Goal: Navigation & Orientation: Understand site structure

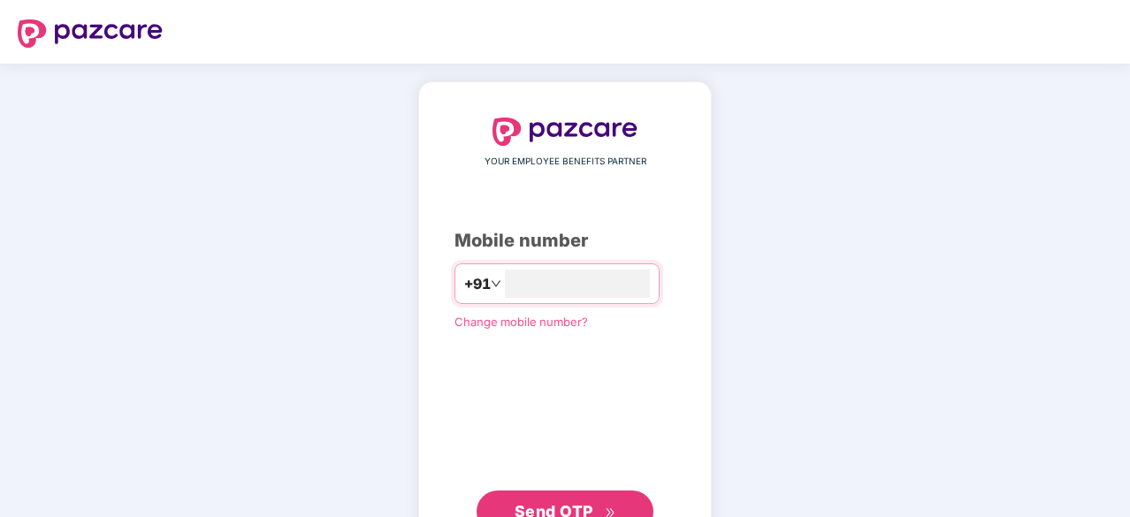
type input "**********"
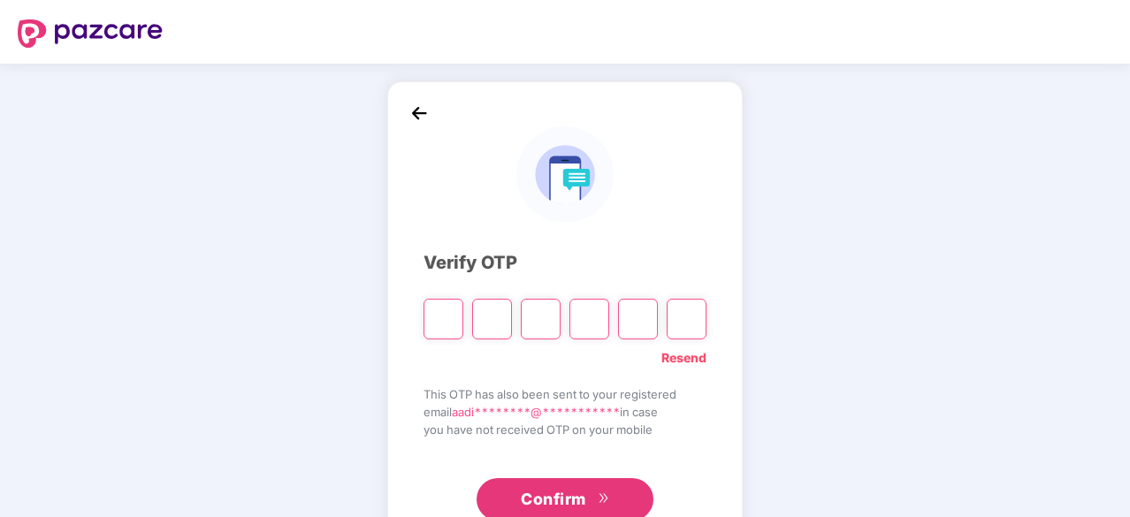
type input "*"
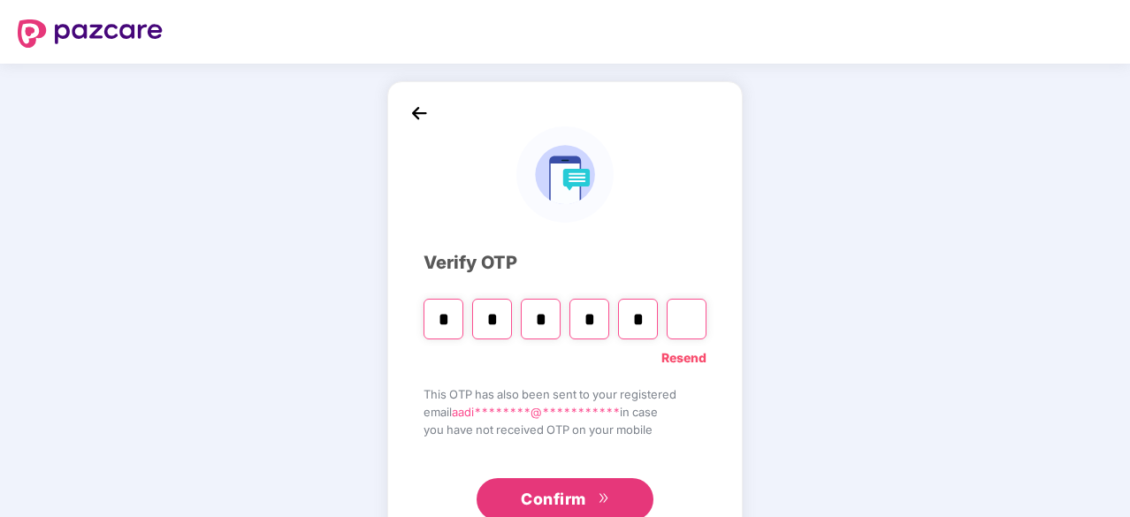
type input "*"
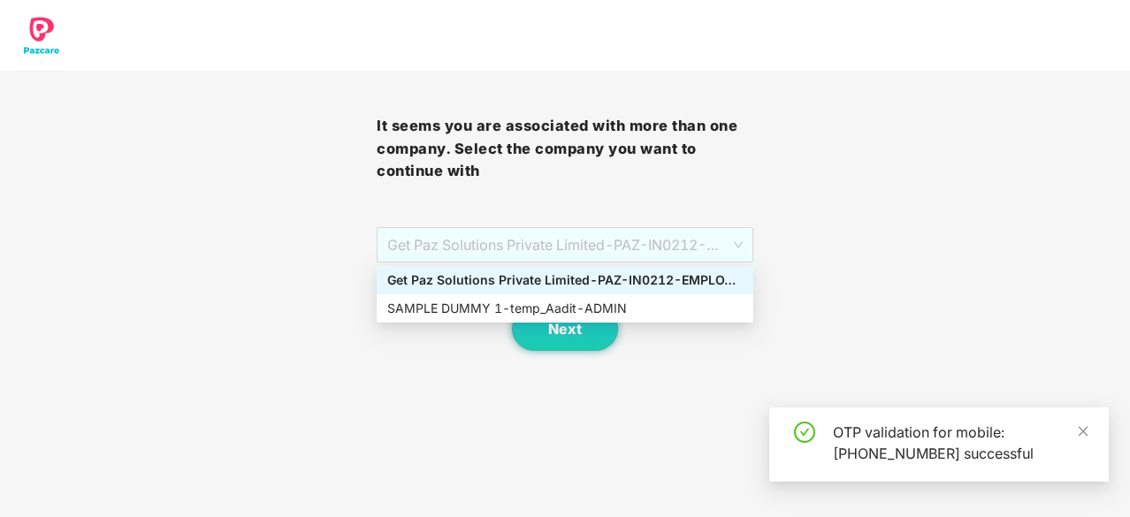
click at [580, 261] on span "Get Paz Solutions Private Limited - PAZ-IN0212 - EMPLOYEE" at bounding box center [564, 245] width 355 height 34
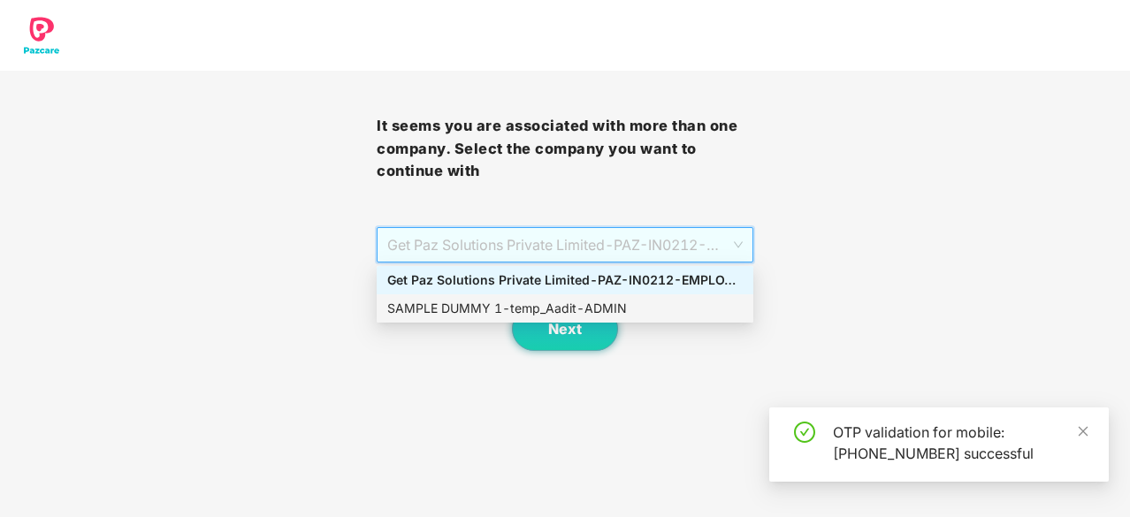
click at [601, 310] on div "SAMPLE DUMMY 1 - temp_Aadit - ADMIN" at bounding box center [564, 308] width 355 height 19
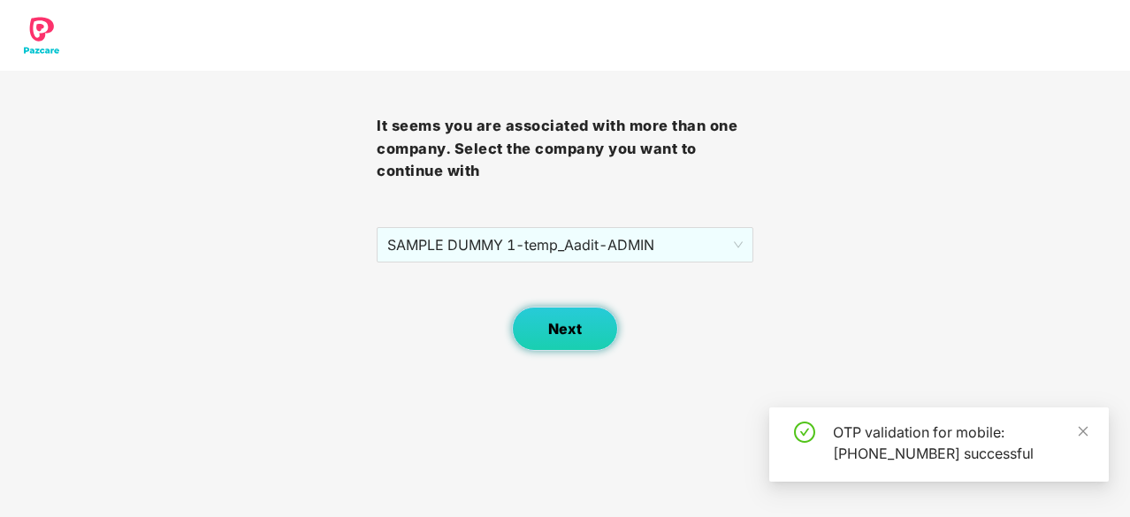
click at [585, 329] on button "Next" at bounding box center [565, 329] width 106 height 44
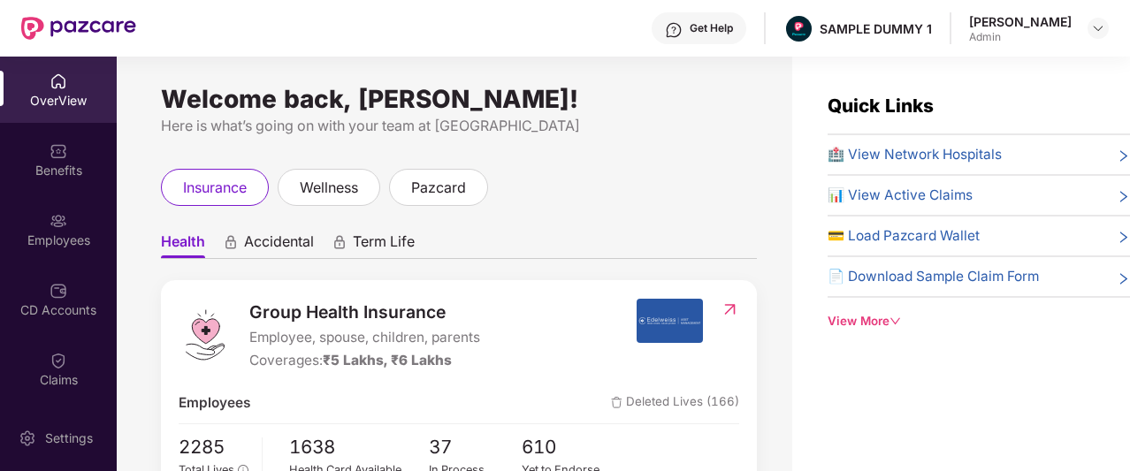
click at [874, 323] on div "View More" at bounding box center [979, 321] width 302 height 19
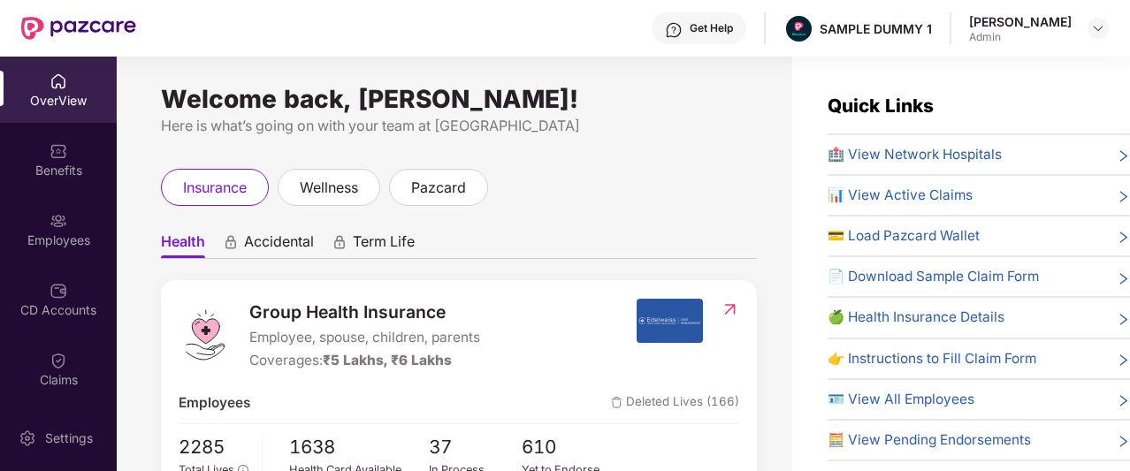
click at [683, 22] on img at bounding box center [674, 30] width 18 height 18
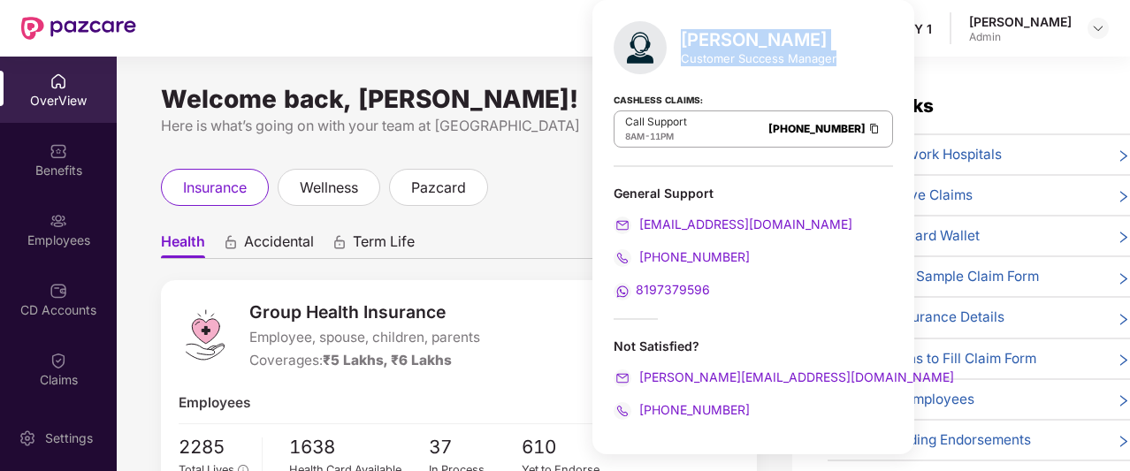
drag, startPoint x: 681, startPoint y: 38, endPoint x: 833, endPoint y: 62, distance: 153.9
click at [833, 62] on div "[PERSON_NAME] Customer Success Manager" at bounding box center [759, 47] width 156 height 37
click at [794, 88] on div "Cashless Claims: Call Support 8AM - 11PM [PHONE_NUMBER]" at bounding box center [753, 123] width 279 height 88
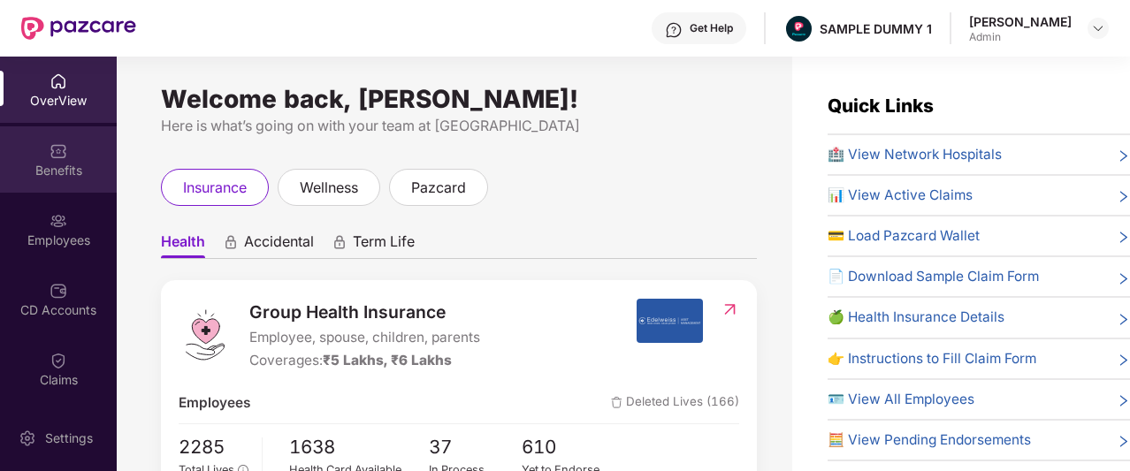
click at [53, 146] on img at bounding box center [59, 151] width 18 height 18
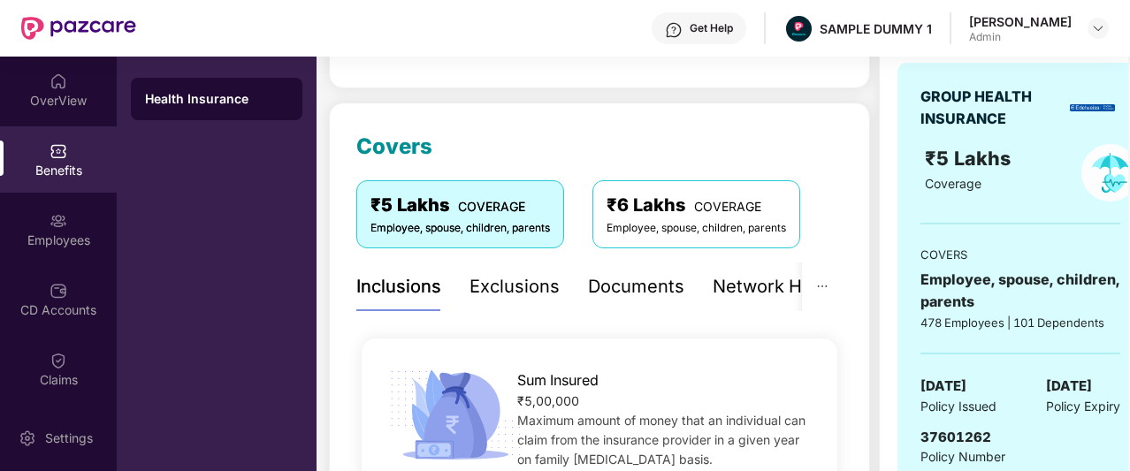
scroll to position [185, 0]
click at [504, 279] on div "Exclusions" at bounding box center [514, 285] width 90 height 27
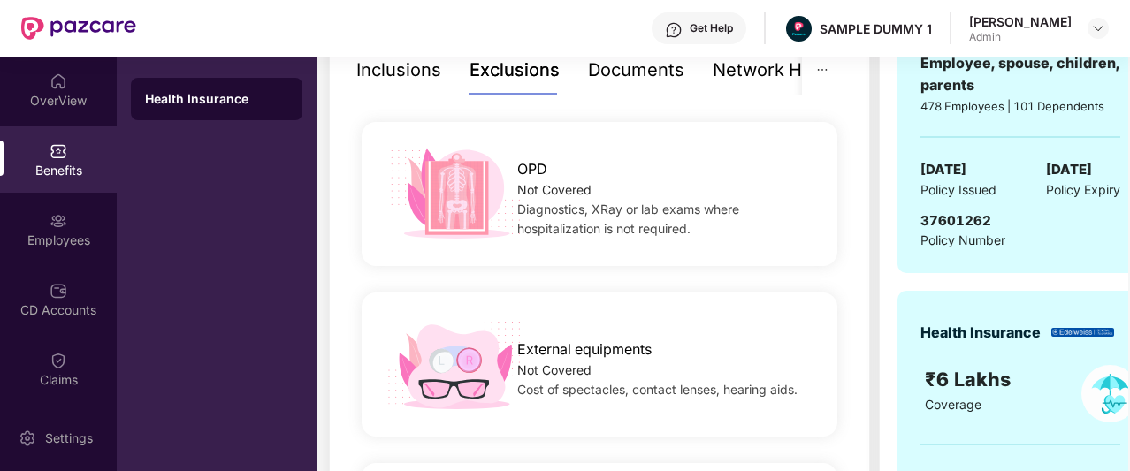
scroll to position [368, 0]
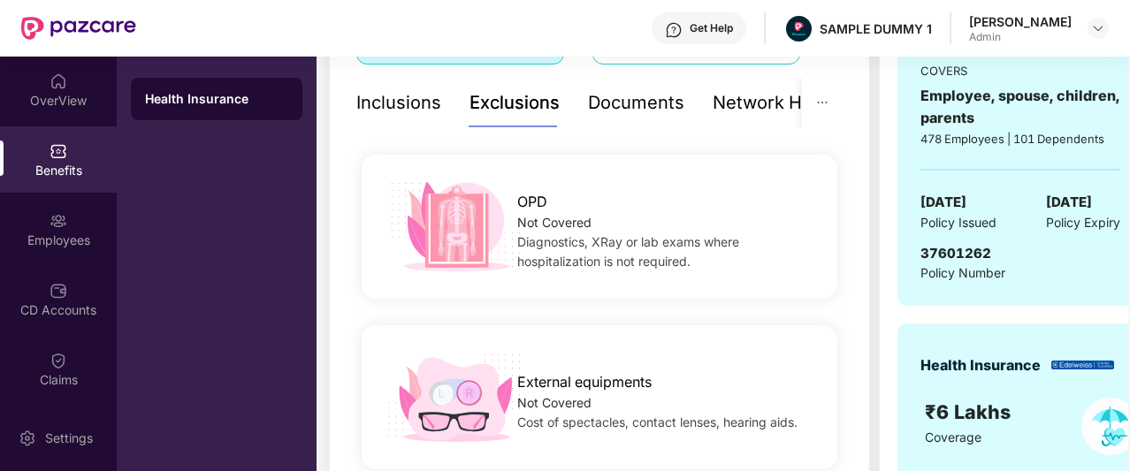
click at [611, 105] on div "Documents" at bounding box center [636, 102] width 96 height 27
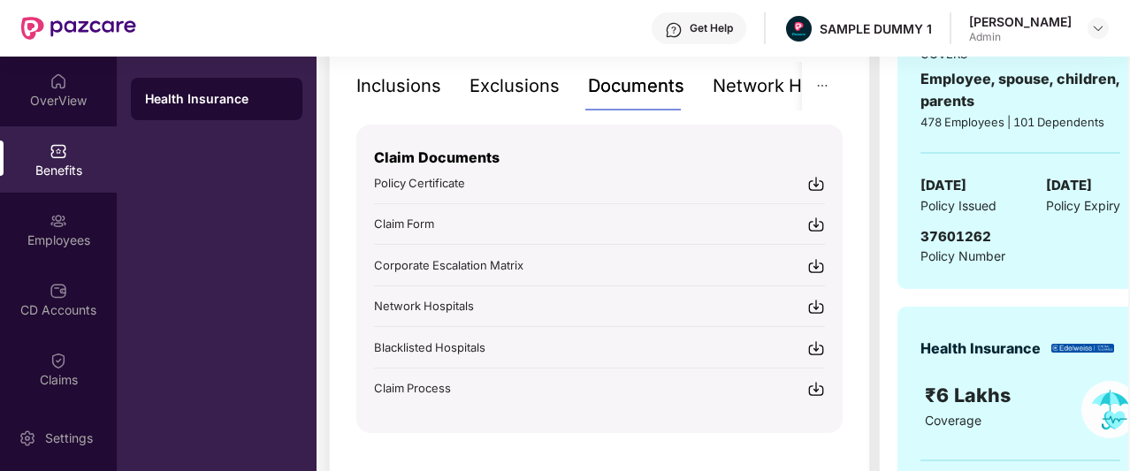
scroll to position [385, 0]
click at [553, 95] on div "Exclusions" at bounding box center [514, 85] width 90 height 27
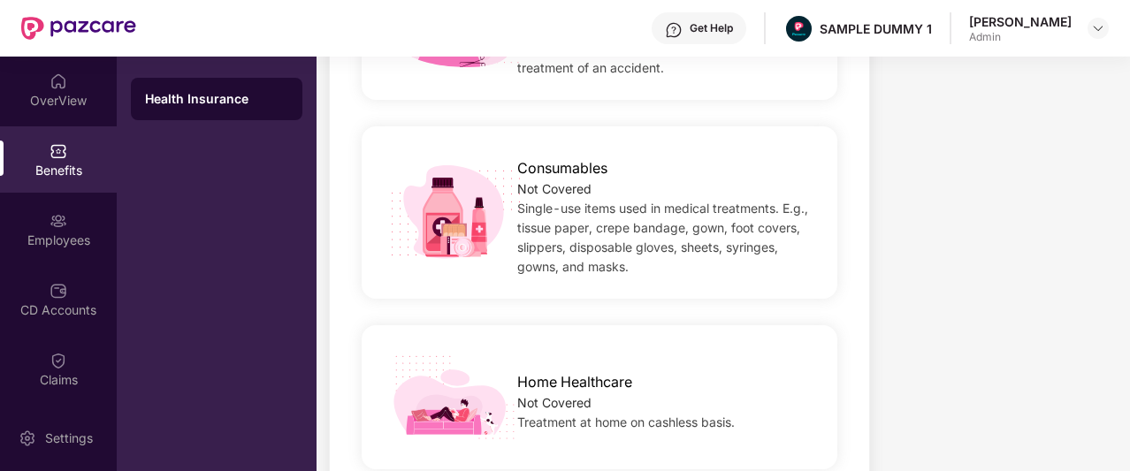
scroll to position [1258, 0]
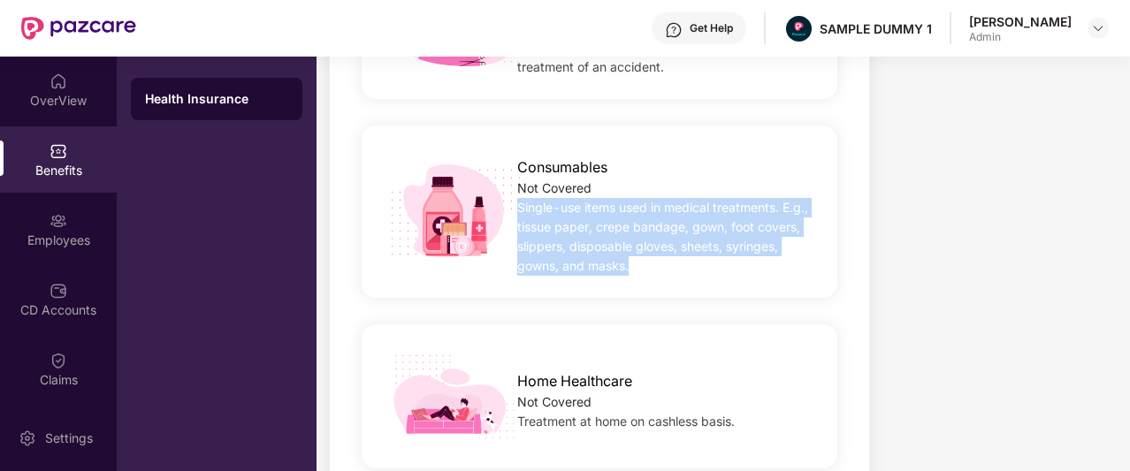
drag, startPoint x: 520, startPoint y: 207, endPoint x: 628, endPoint y: 263, distance: 121.4
click at [628, 263] on div "Single-use items used in medical treatments. E.g., tissue paper, crepe bandage,…" at bounding box center [666, 237] width 298 height 78
click at [633, 264] on div "Single-use items used in medical treatments. E.g., tissue paper, crepe bandage,…" at bounding box center [666, 237] width 298 height 78
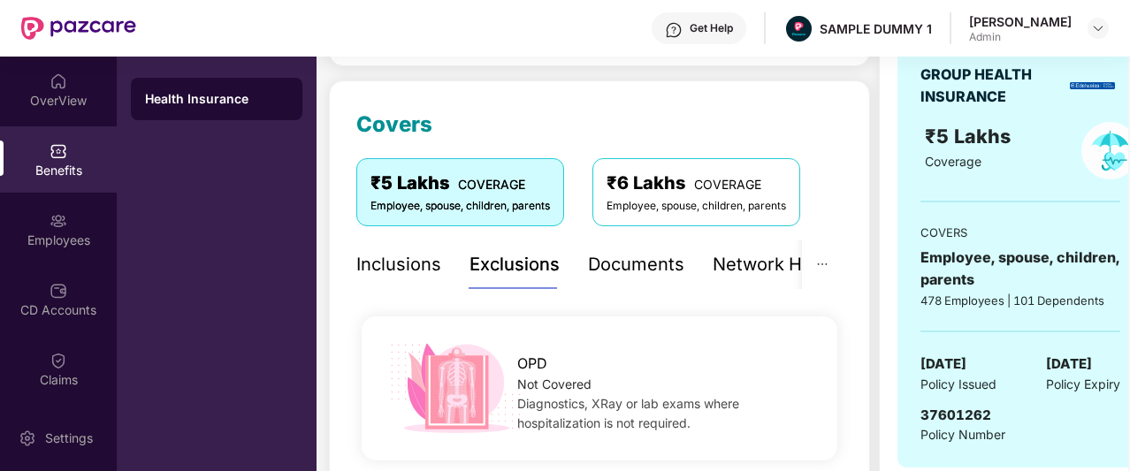
scroll to position [206, 0]
click at [633, 264] on div "Documents" at bounding box center [602, 264] width 96 height 27
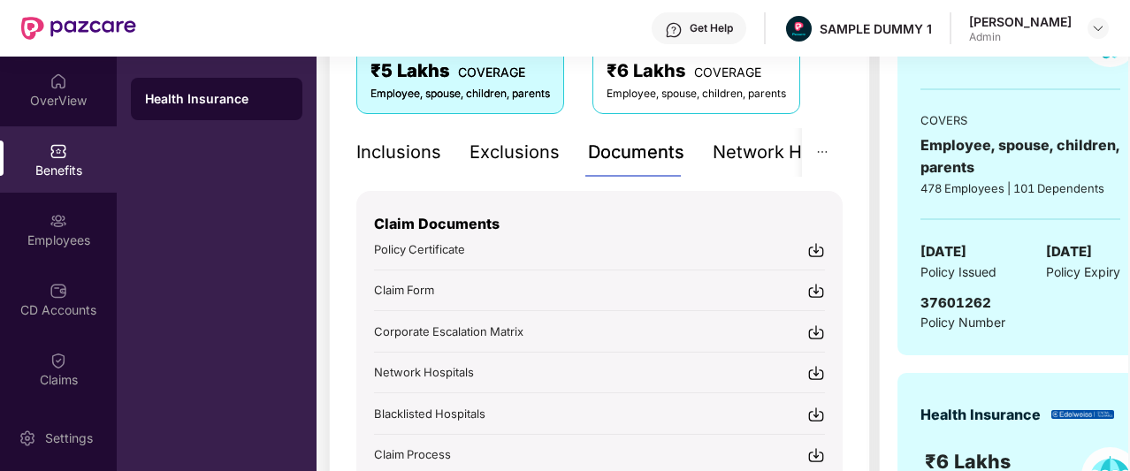
scroll to position [317, 0]
click at [502, 140] on div "Exclusions" at bounding box center [514, 153] width 90 height 27
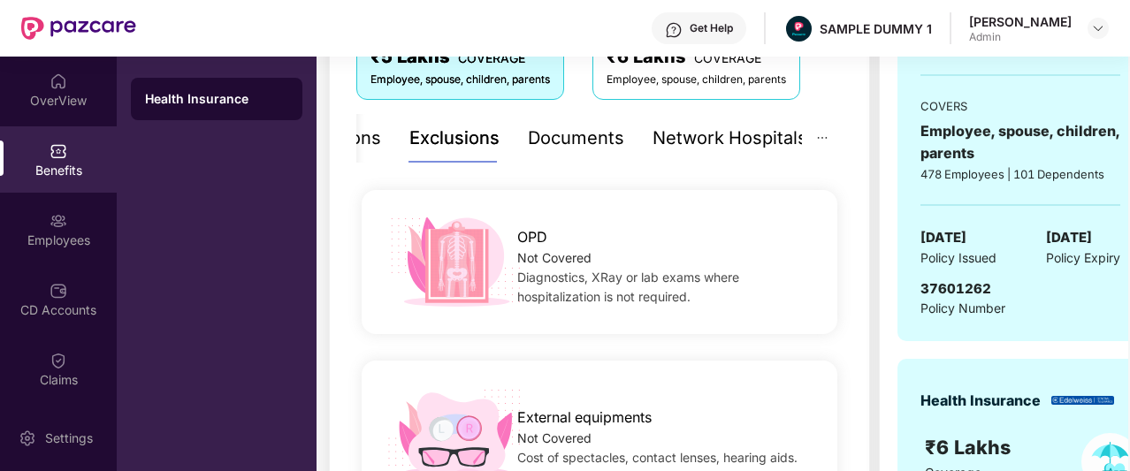
scroll to position [332, 0]
click at [573, 141] on div "Documents" at bounding box center [576, 139] width 96 height 27
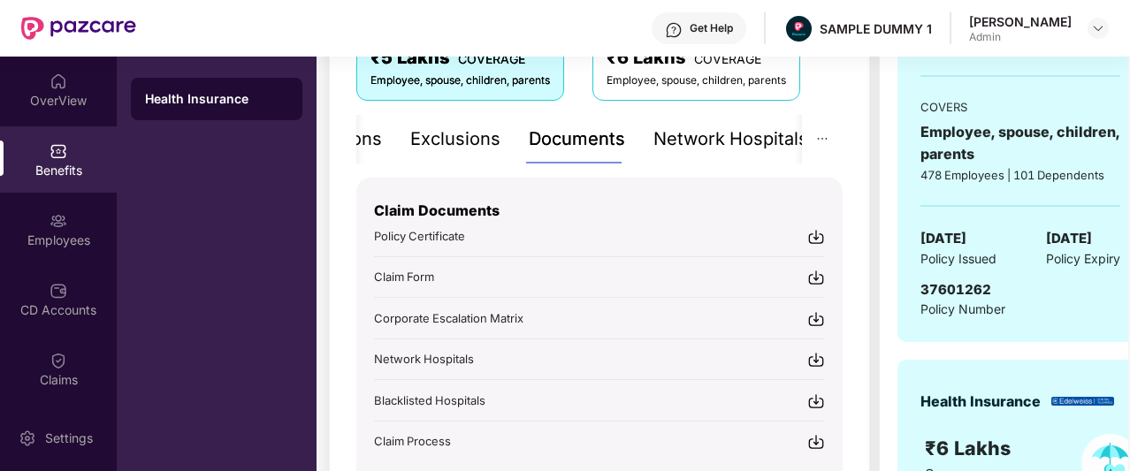
click at [478, 147] on div "Exclusions" at bounding box center [455, 139] width 90 height 27
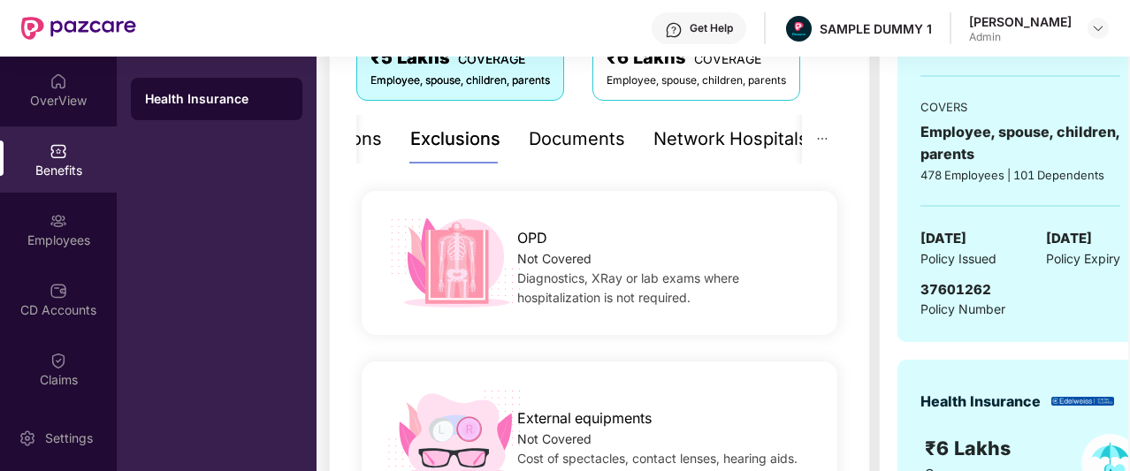
click at [568, 141] on div "Documents" at bounding box center [577, 139] width 96 height 27
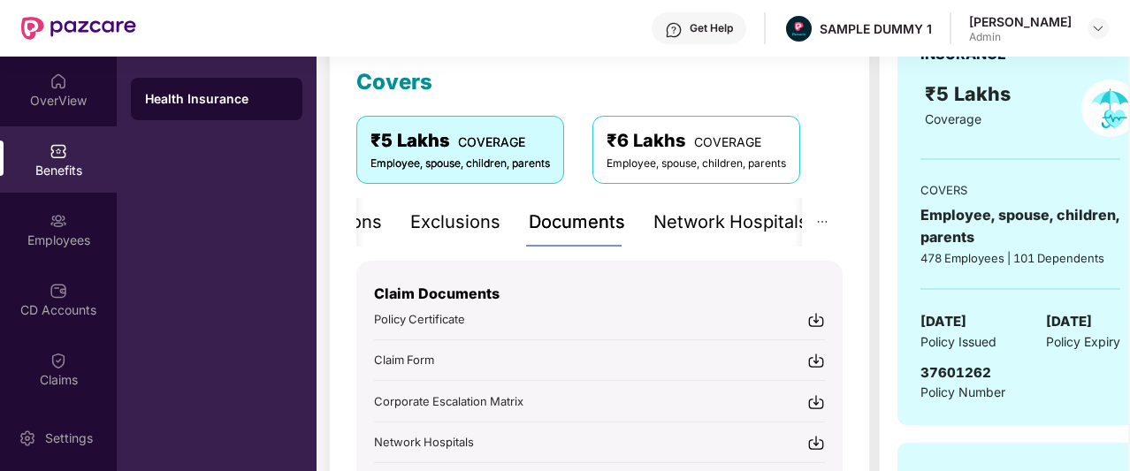
scroll to position [248, 0]
click at [692, 222] on div "Network Hospitals" at bounding box center [730, 223] width 155 height 27
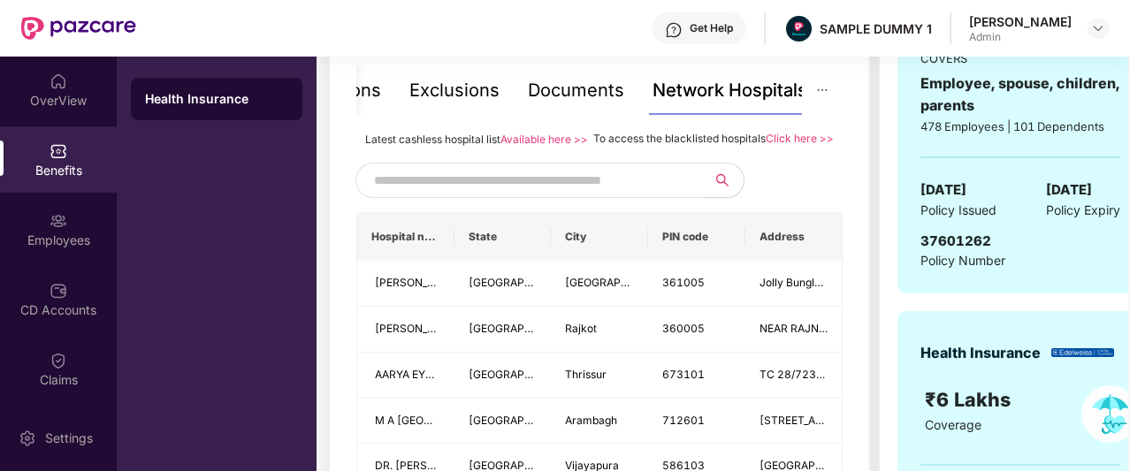
scroll to position [381, 0]
click at [562, 193] on input "text" at bounding box center [525, 179] width 302 height 27
click at [822, 89] on icon "ellipsis" at bounding box center [822, 89] width 12 height 12
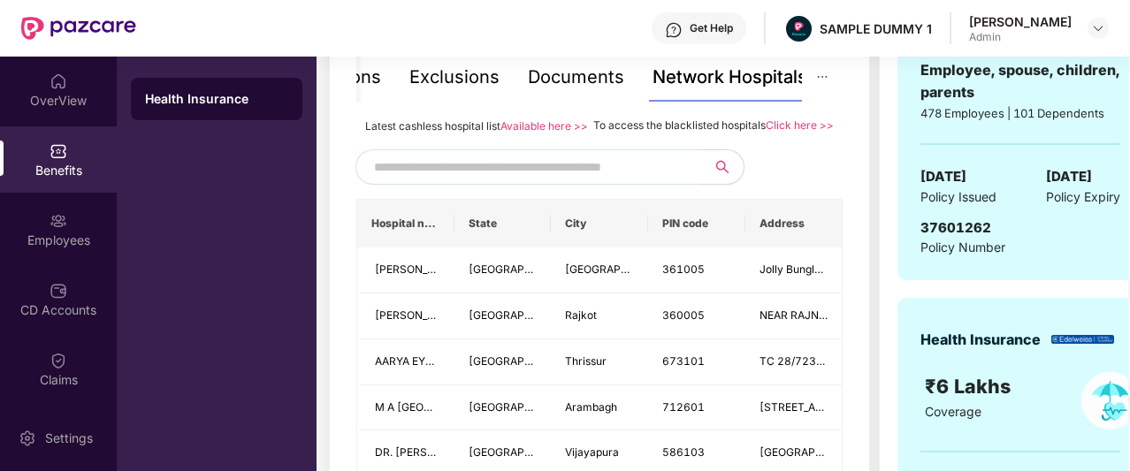
scroll to position [394, 0]
click at [626, 179] on input "text" at bounding box center [525, 166] width 302 height 27
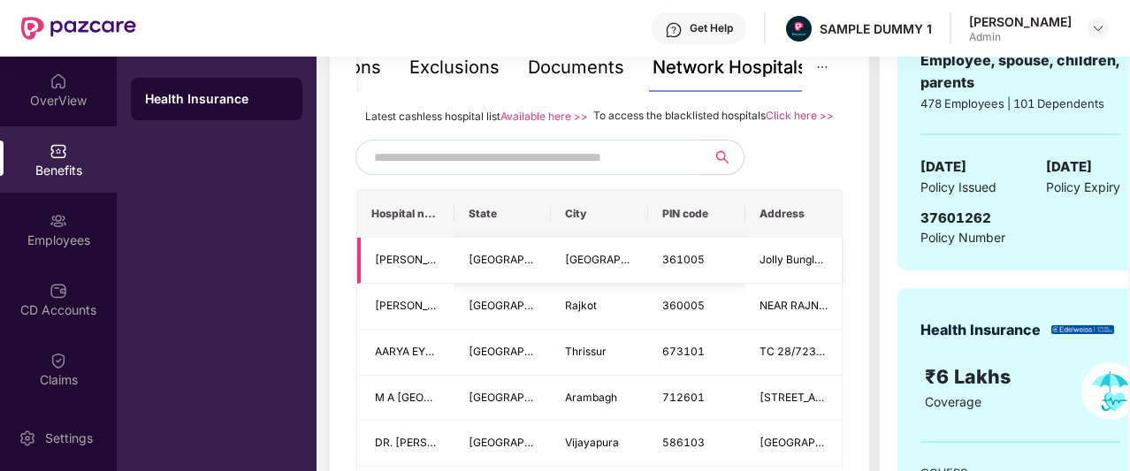
scroll to position [408, 0]
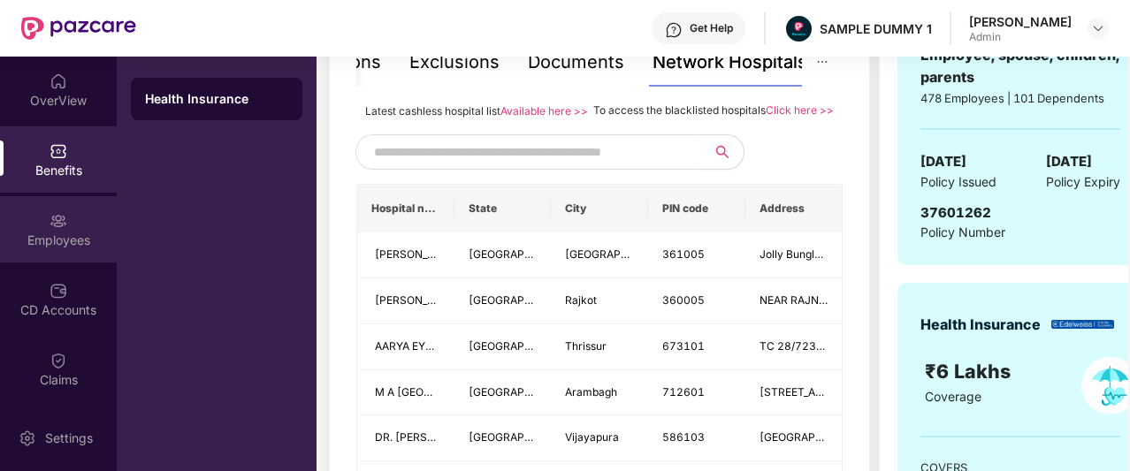
click at [64, 220] on img at bounding box center [59, 221] width 18 height 18
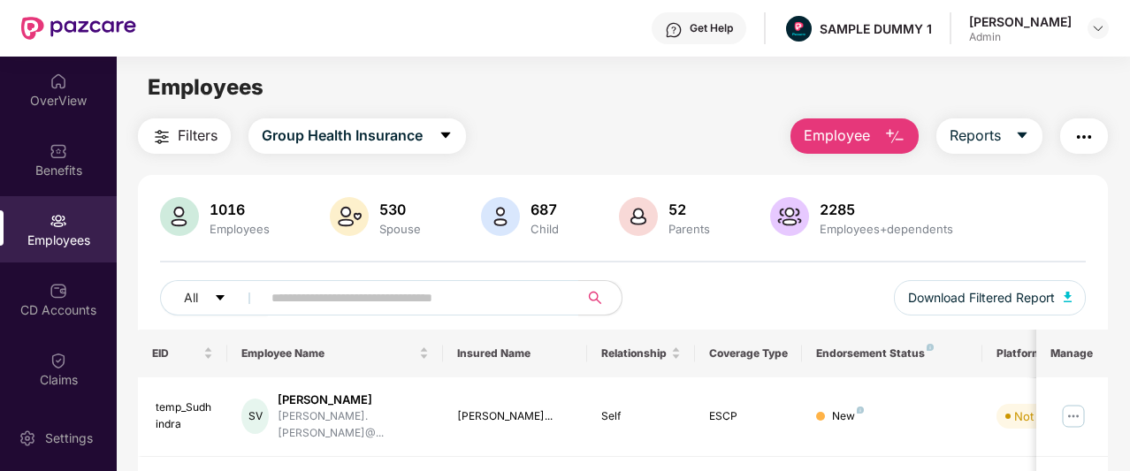
click at [872, 137] on button "Employee" at bounding box center [854, 135] width 128 height 35
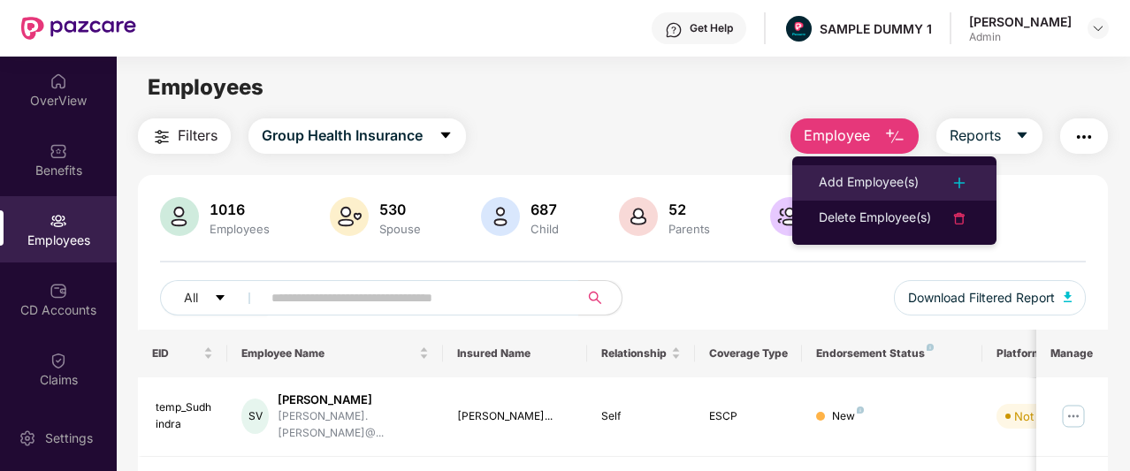
click at [862, 171] on li "Add Employee(s)" at bounding box center [894, 182] width 204 height 35
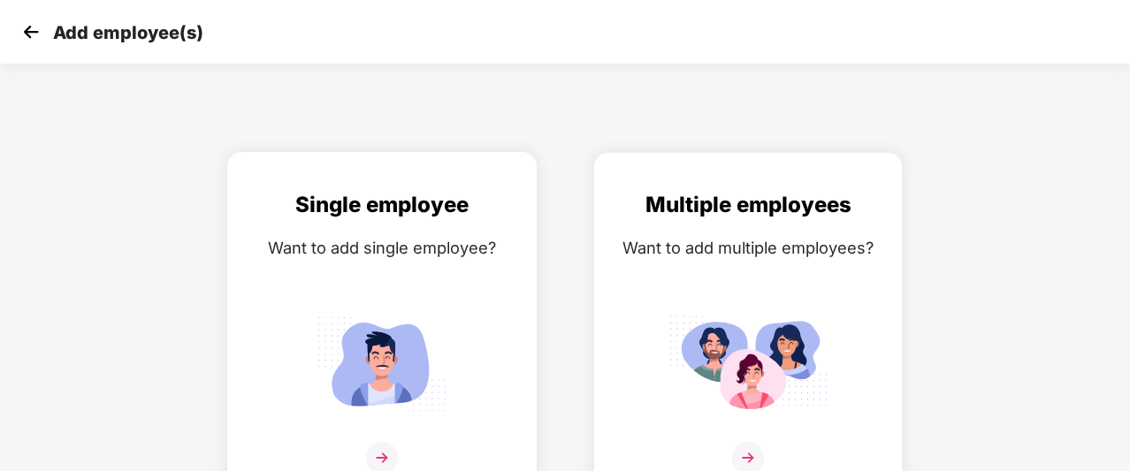
scroll to position [28, 0]
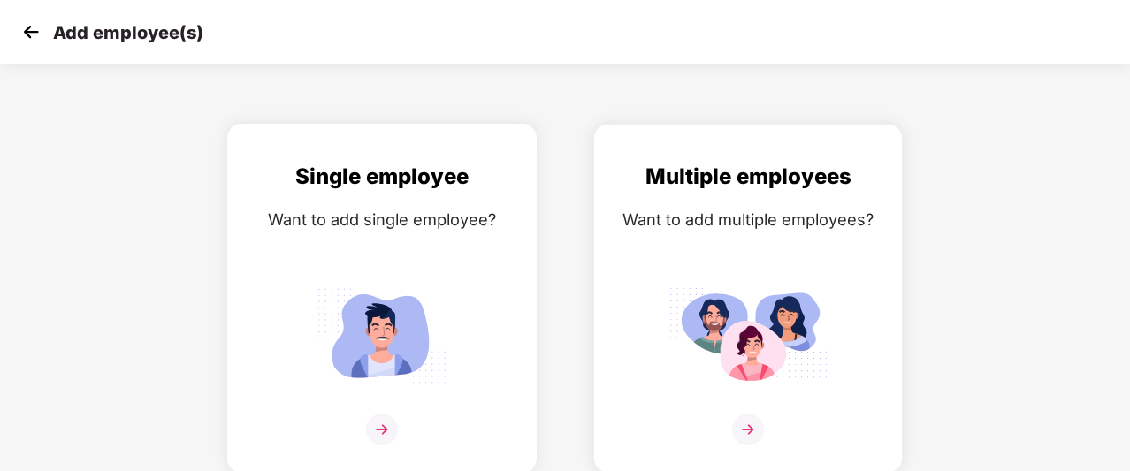
click at [366, 310] on img at bounding box center [381, 335] width 159 height 111
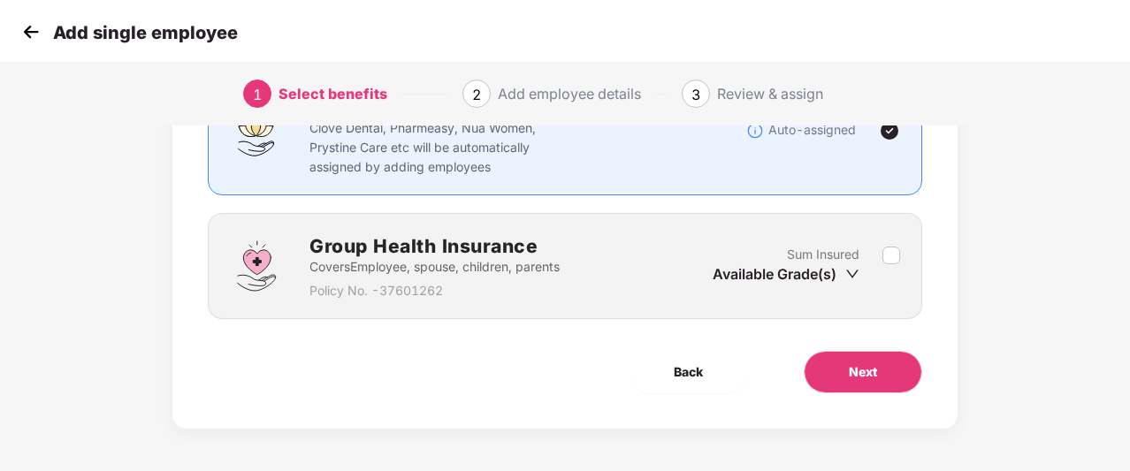
scroll to position [117, 0]
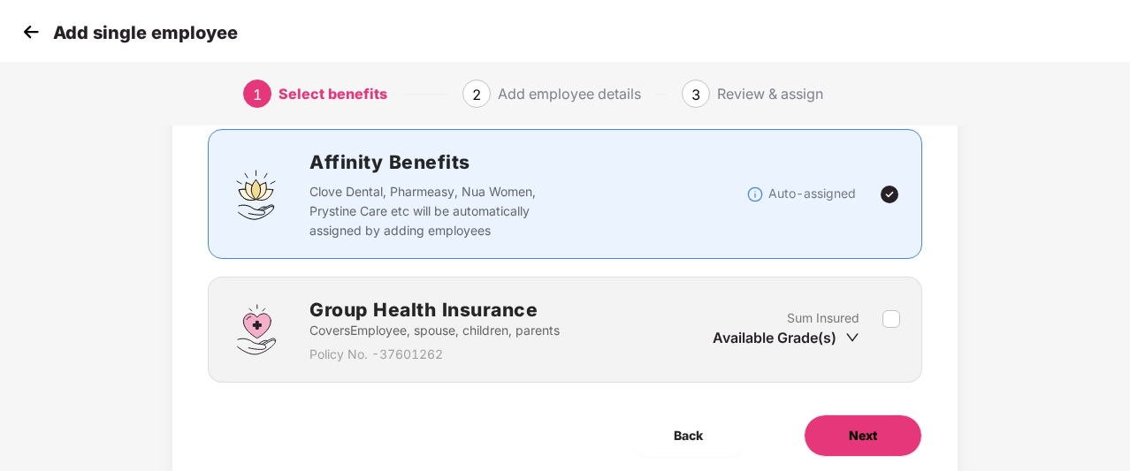
click at [855, 447] on button "Next" at bounding box center [863, 436] width 118 height 42
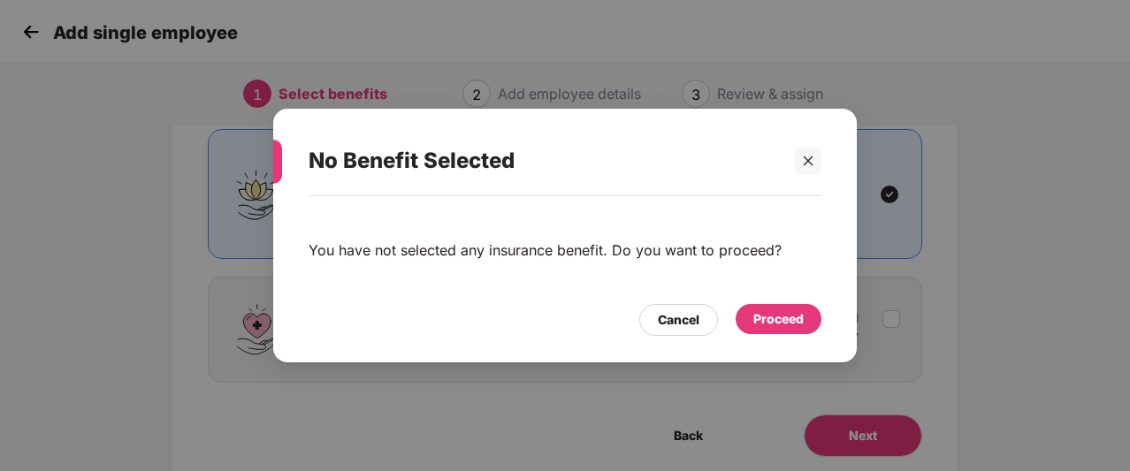
click at [754, 319] on div "Proceed" at bounding box center [778, 318] width 50 height 19
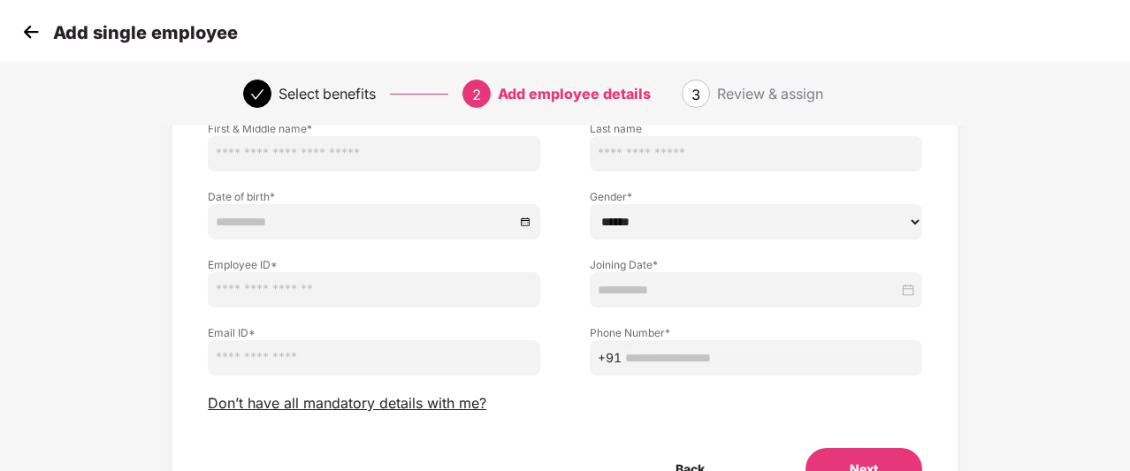
scroll to position [166, 0]
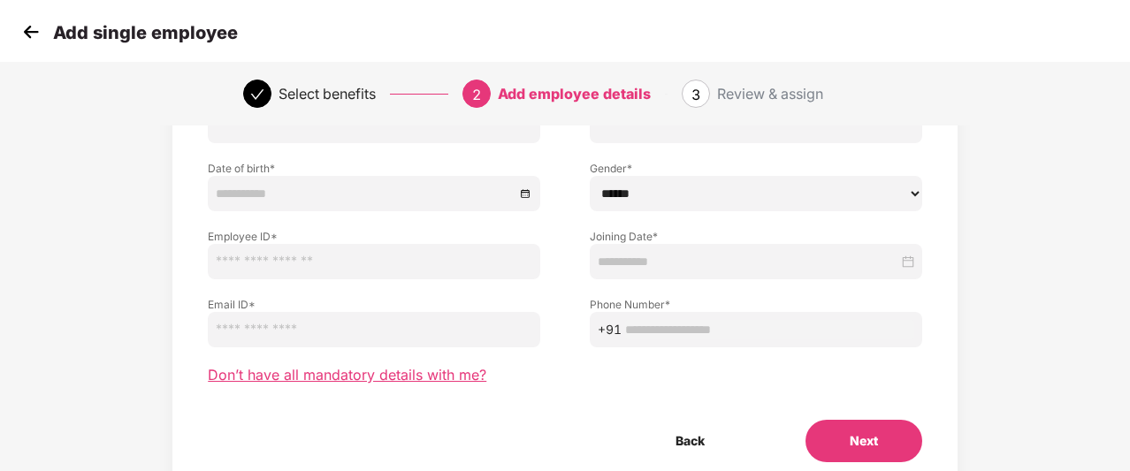
click at [446, 373] on span "Don’t have all mandatory details with me?" at bounding box center [347, 375] width 279 height 19
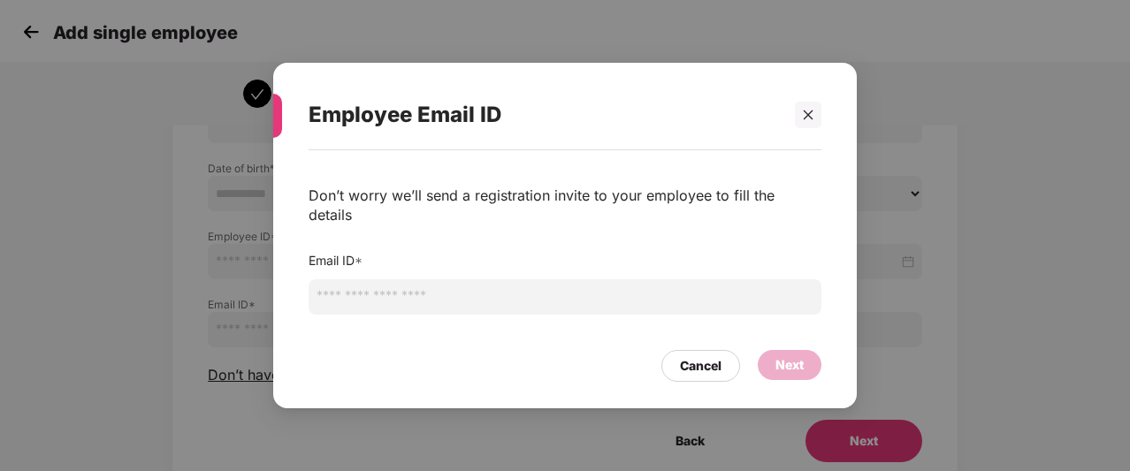
click at [460, 285] on input "email" at bounding box center [565, 296] width 513 height 35
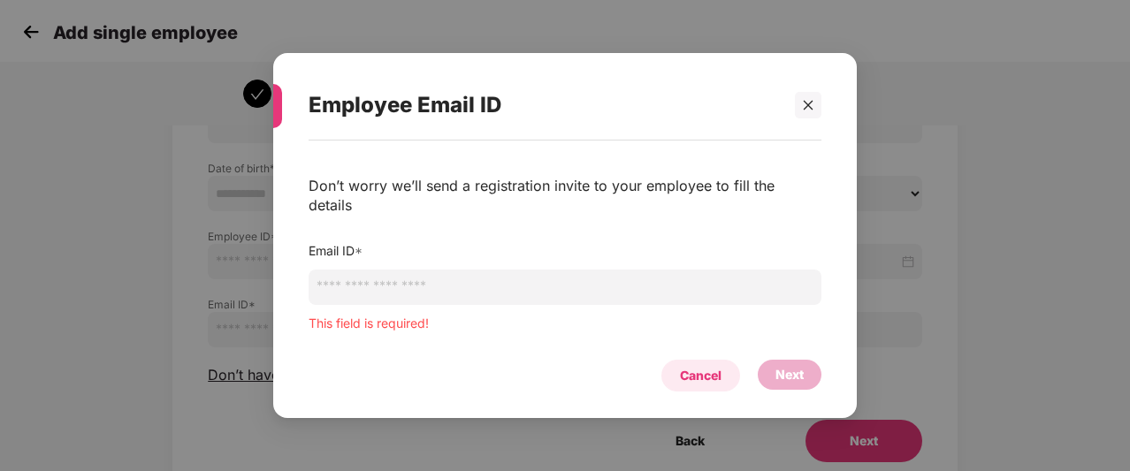
click at [714, 351] on div "Cancel Next" at bounding box center [565, 371] width 513 height 41
click at [684, 366] on div "Cancel" at bounding box center [701, 375] width 42 height 19
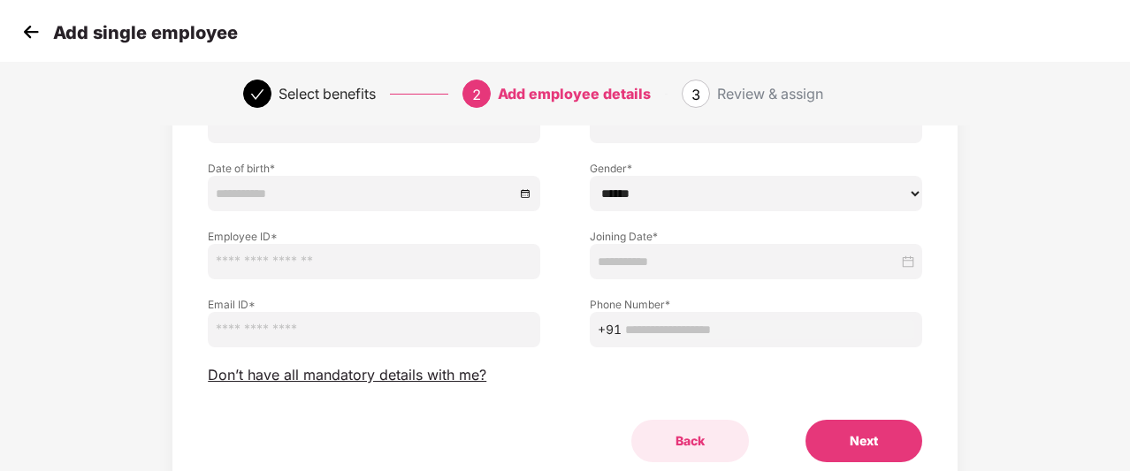
click at [691, 432] on button "Back" at bounding box center [690, 441] width 118 height 42
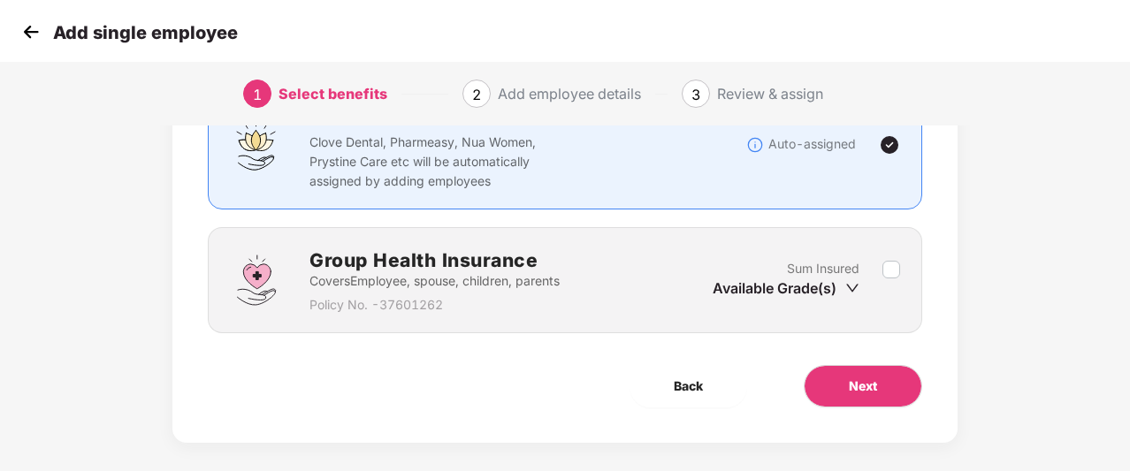
click at [25, 34] on img at bounding box center [31, 32] width 27 height 27
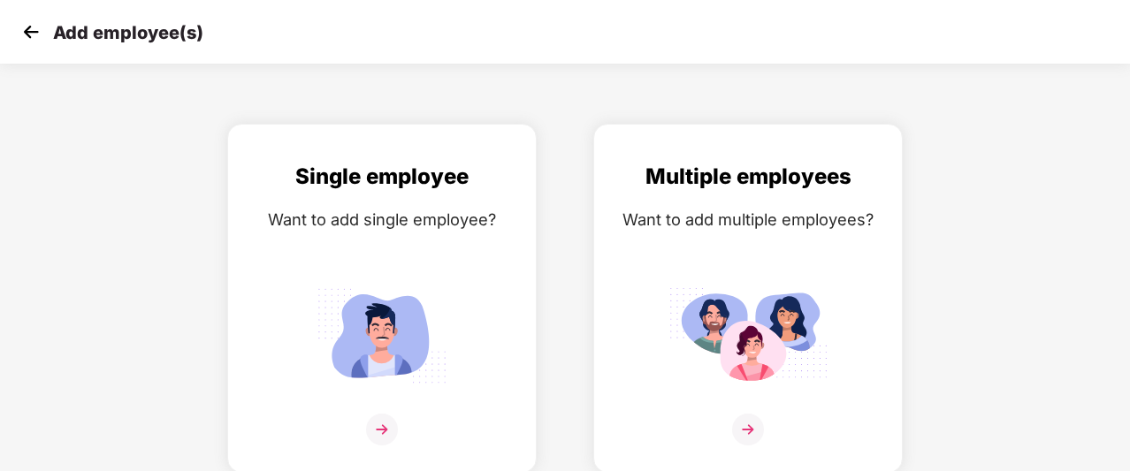
click at [25, 34] on img at bounding box center [31, 32] width 27 height 27
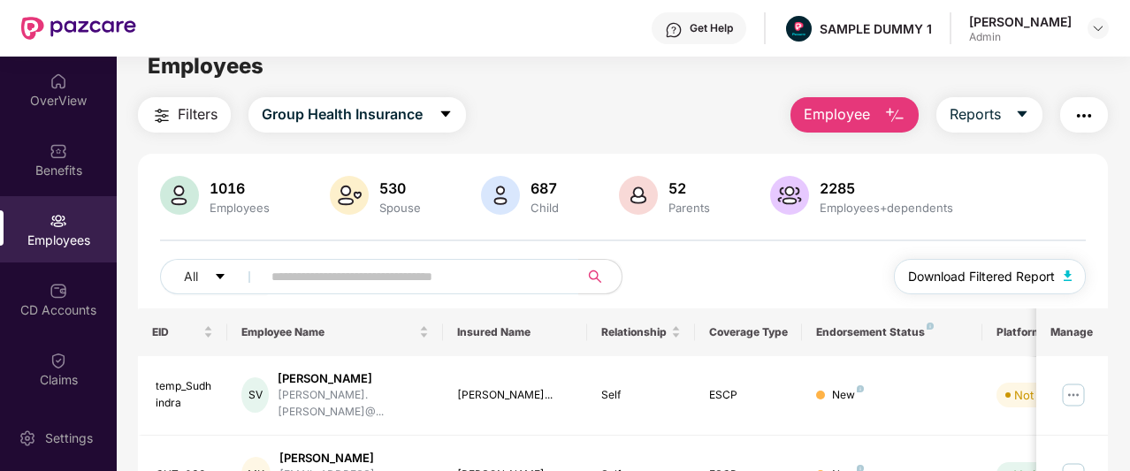
scroll to position [20, 0]
click at [1002, 103] on button "Reports" at bounding box center [989, 115] width 106 height 35
click at [729, 98] on div "Filters Group Health Insurance Employee Reports" at bounding box center [623, 115] width 970 height 35
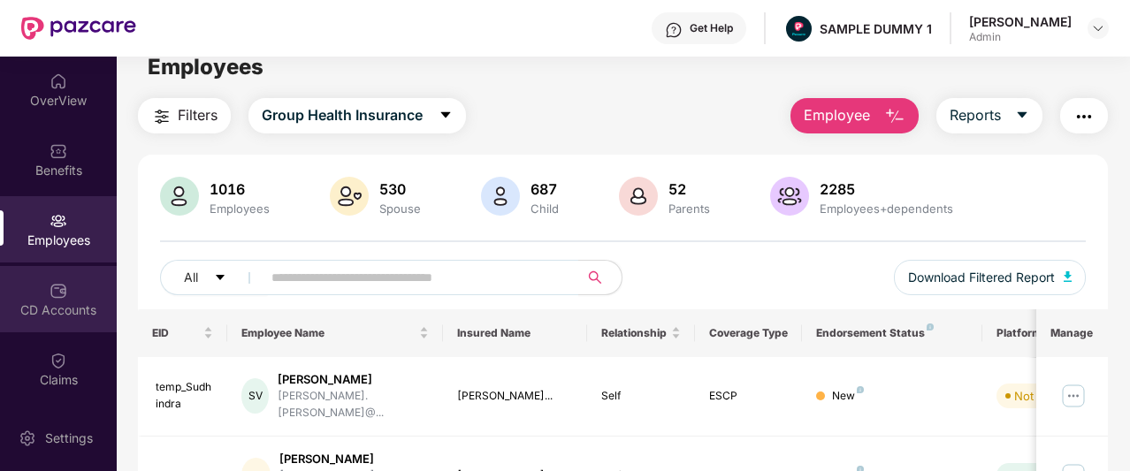
scroll to position [24, 0]
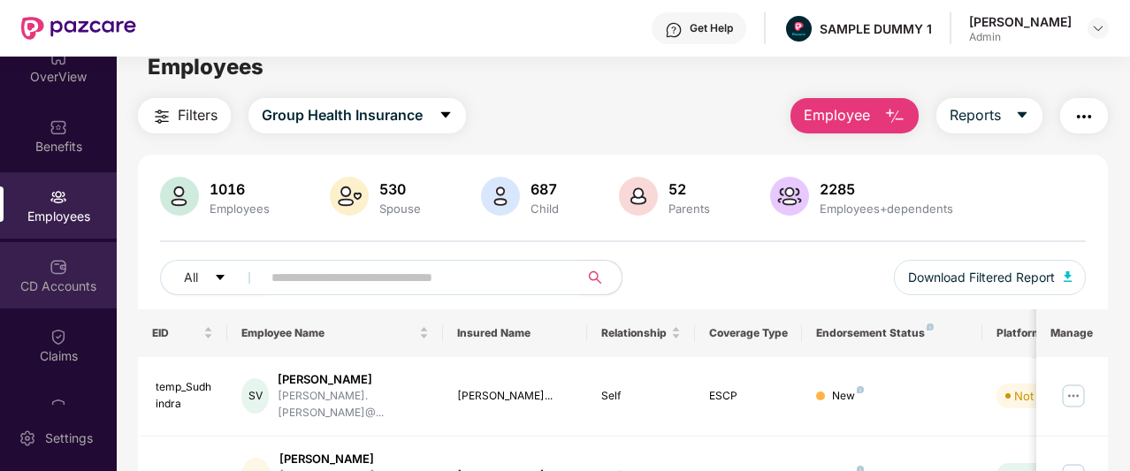
click at [31, 276] on div "CD Accounts" at bounding box center [58, 275] width 117 height 66
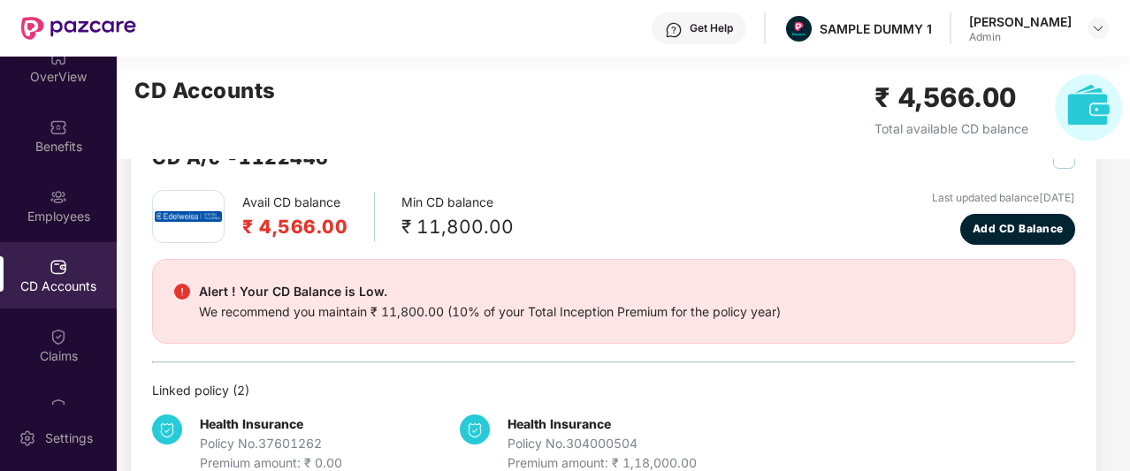
scroll to position [65, 0]
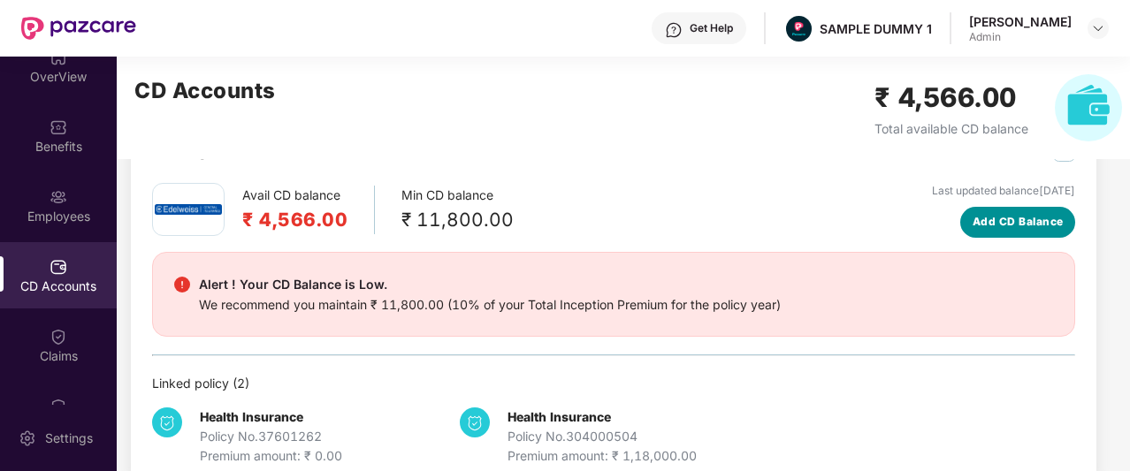
click at [1028, 229] on span "Add CD Balance" at bounding box center [1018, 222] width 91 height 17
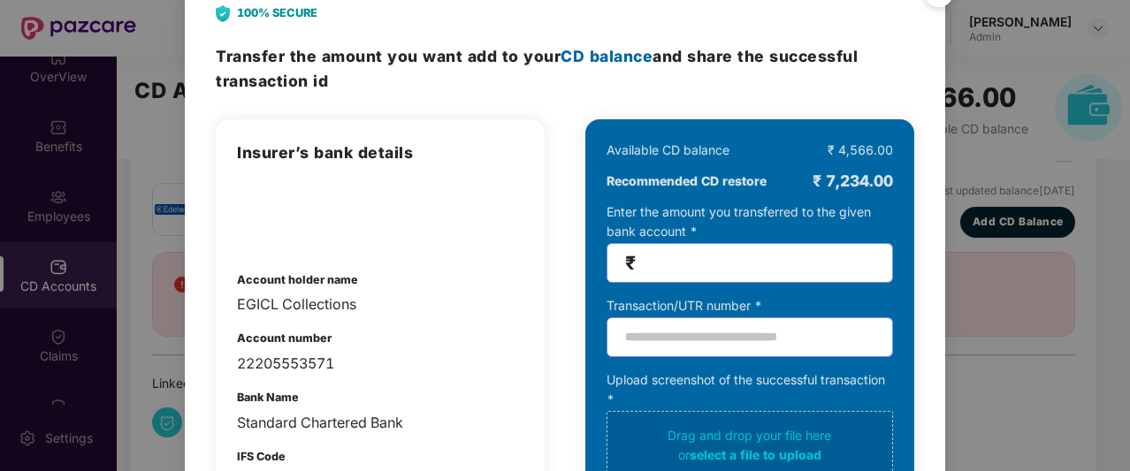
scroll to position [0, 0]
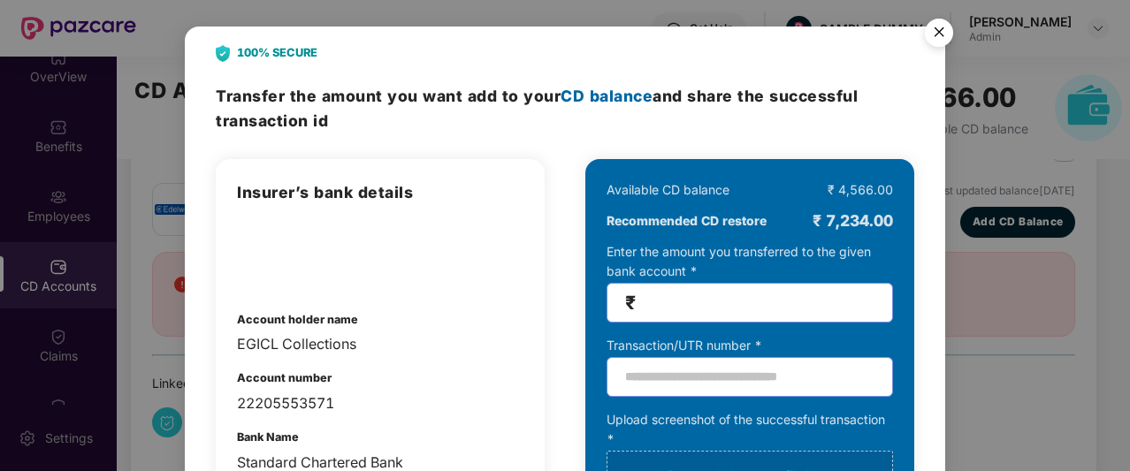
click at [934, 33] on img "Close" at bounding box center [939, 36] width 50 height 50
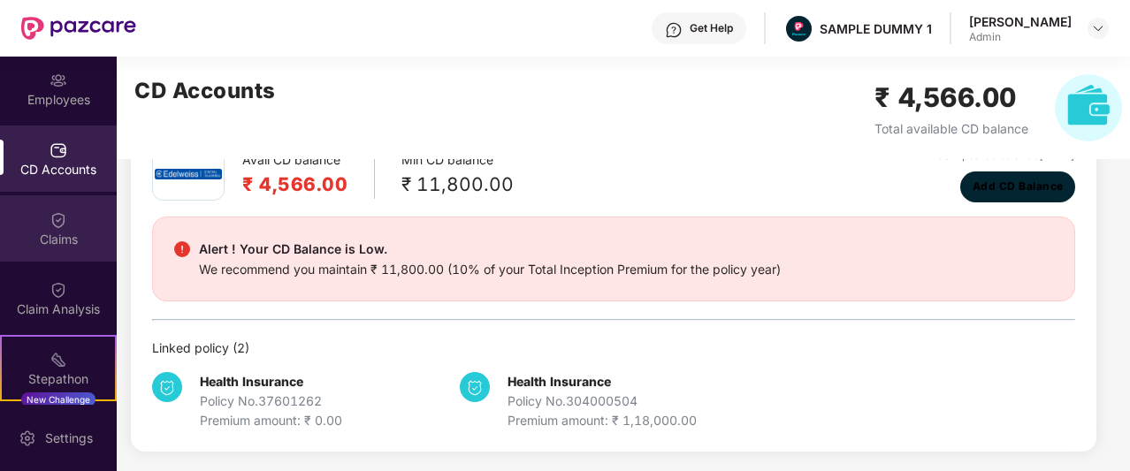
scroll to position [142, 0]
click at [59, 218] on img at bounding box center [59, 219] width 18 height 18
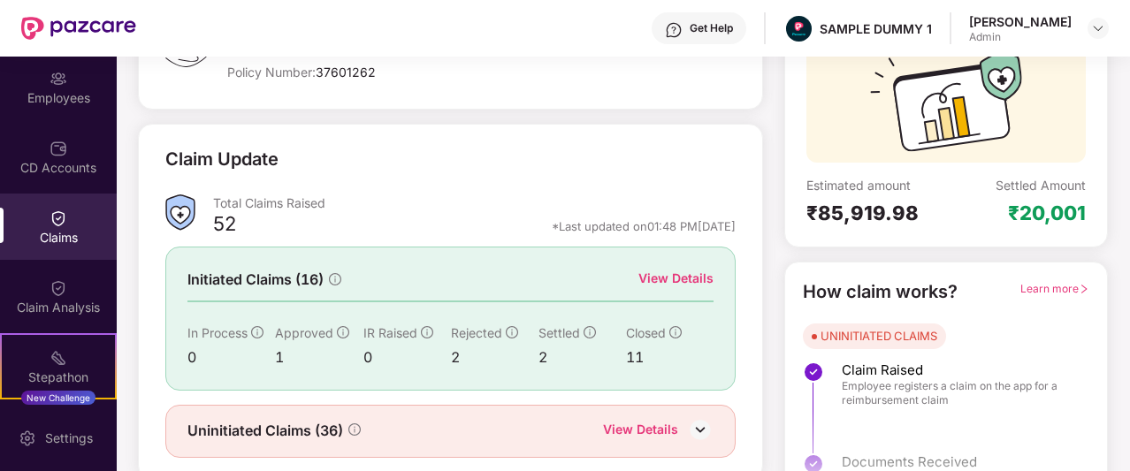
scroll to position [219, 0]
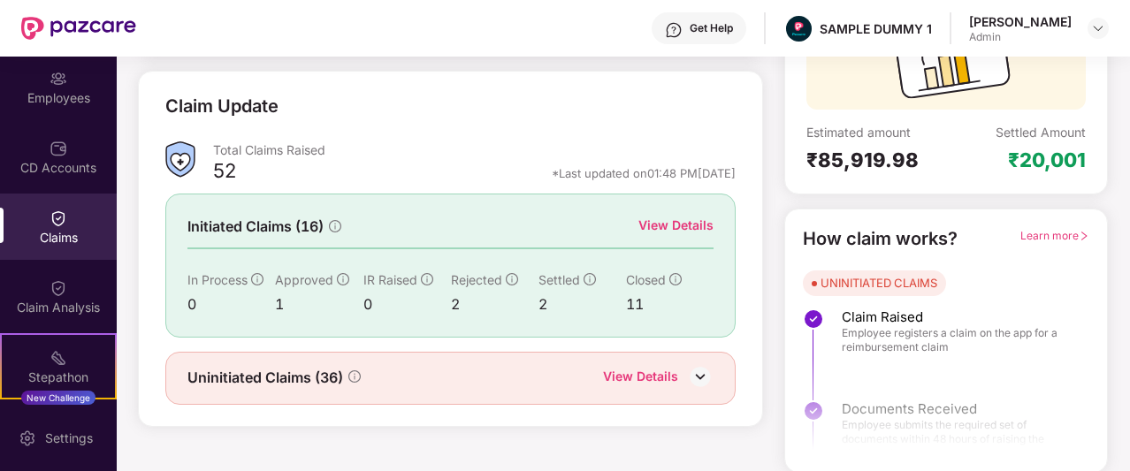
click at [667, 218] on div "View Details" at bounding box center [675, 225] width 75 height 19
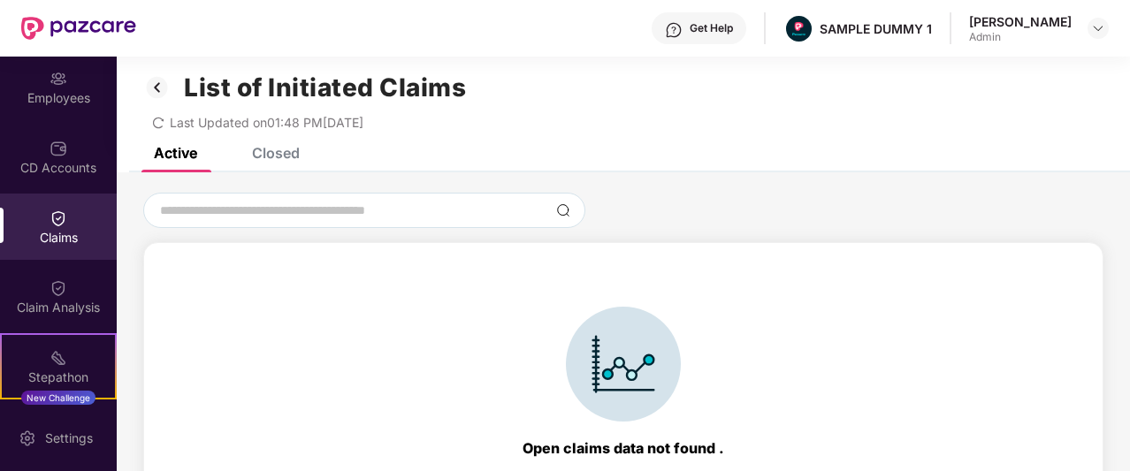
scroll to position [11, 0]
click at [156, 82] on img at bounding box center [157, 88] width 28 height 30
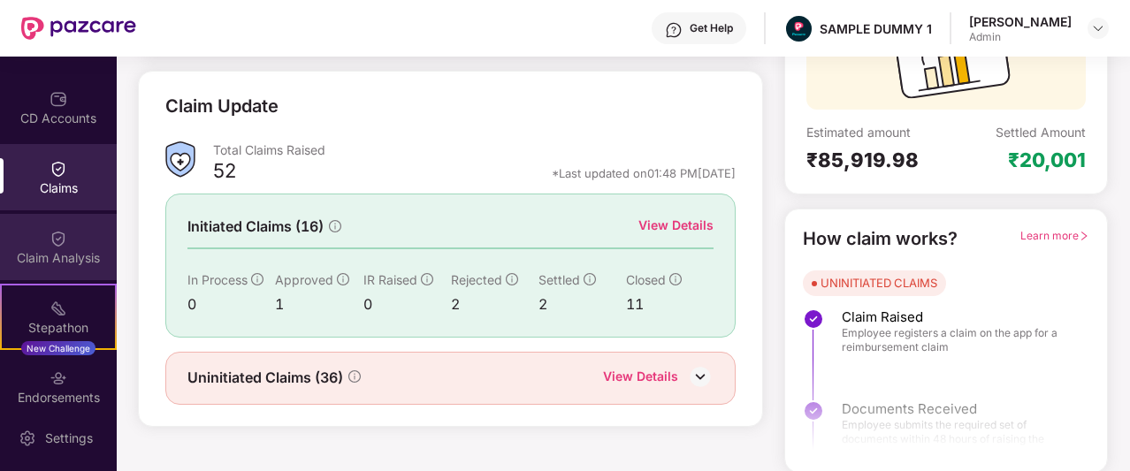
scroll to position [193, 0]
click at [53, 321] on div "Stepathon" at bounding box center [58, 327] width 113 height 18
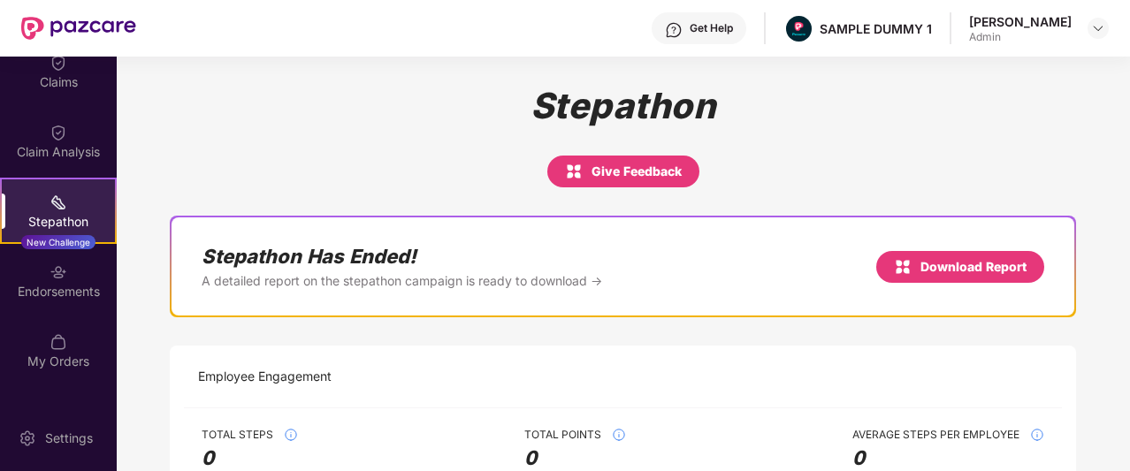
scroll to position [299, 0]
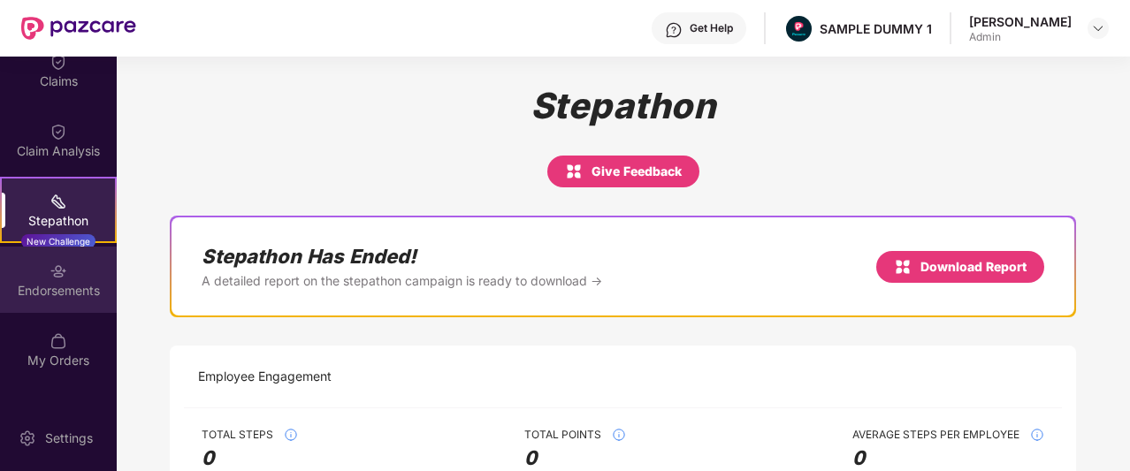
click at [65, 284] on div "Endorsements" at bounding box center [58, 291] width 117 height 18
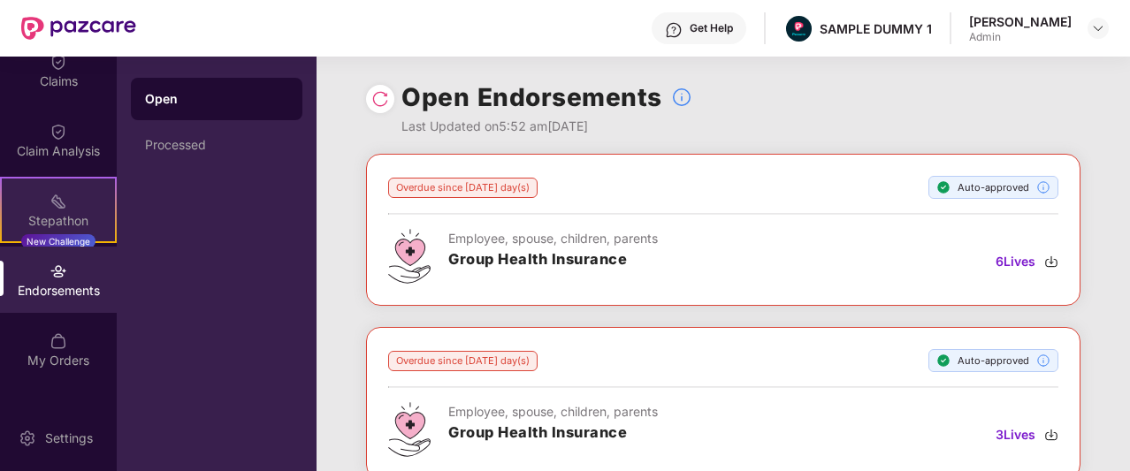
click at [57, 196] on img at bounding box center [59, 202] width 18 height 18
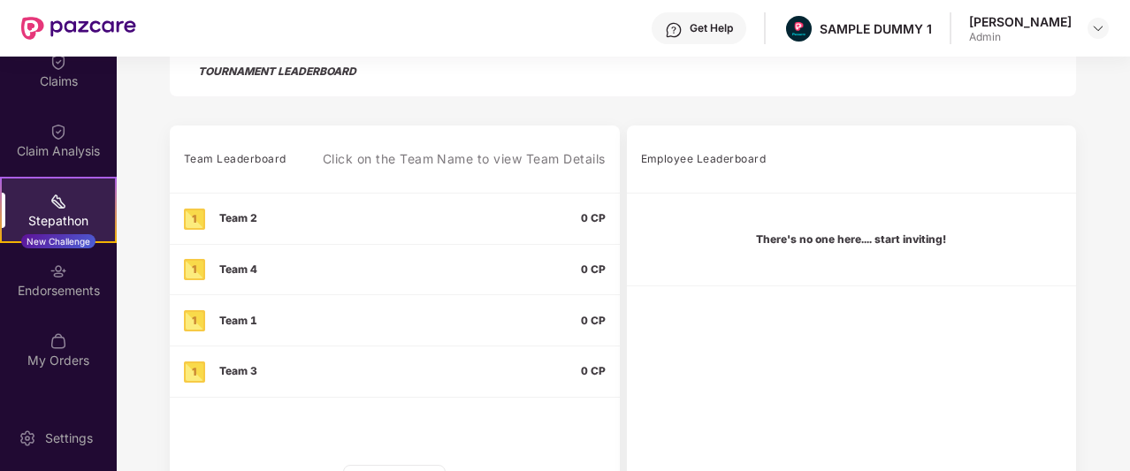
scroll to position [504, 0]
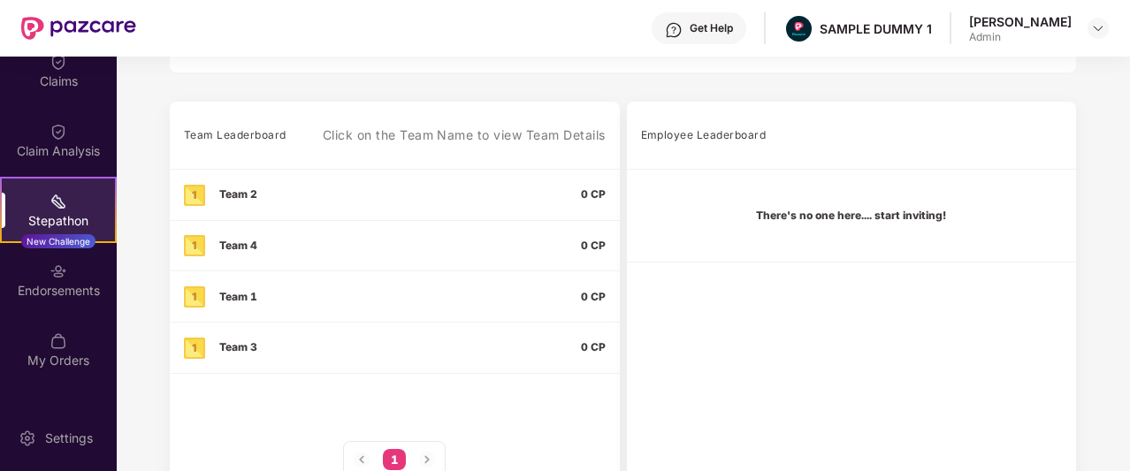
click at [182, 131] on th "Team Leaderboard Click on the Team Name to view Team Details" at bounding box center [395, 136] width 450 height 68
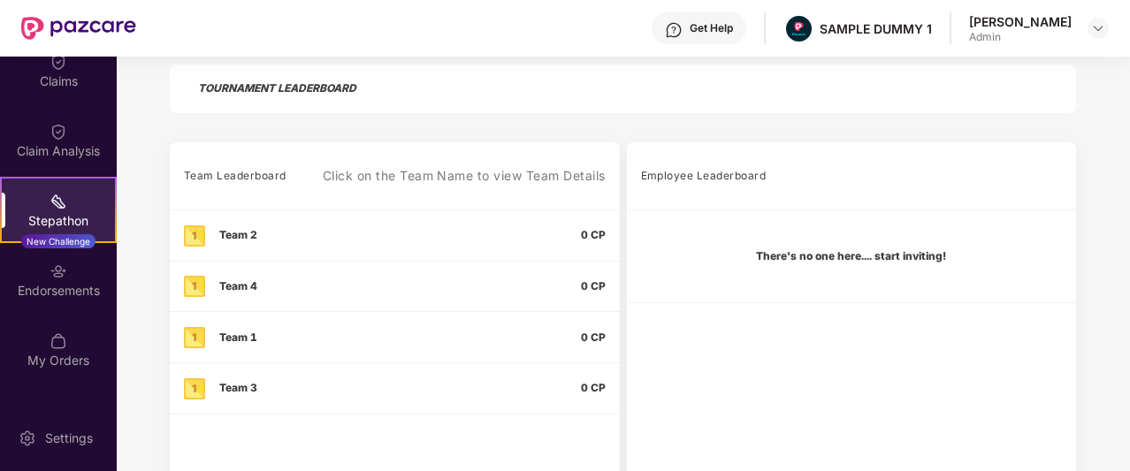
scroll to position [476, 0]
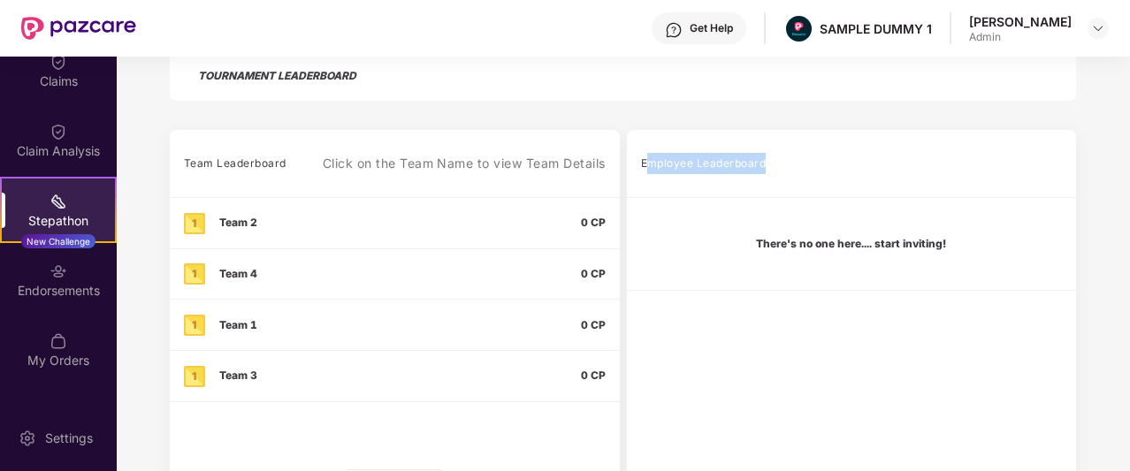
drag, startPoint x: 644, startPoint y: 159, endPoint x: 767, endPoint y: 164, distance: 123.0
click at [767, 164] on div "Employee Leaderboard" at bounding box center [852, 163] width 422 height 42
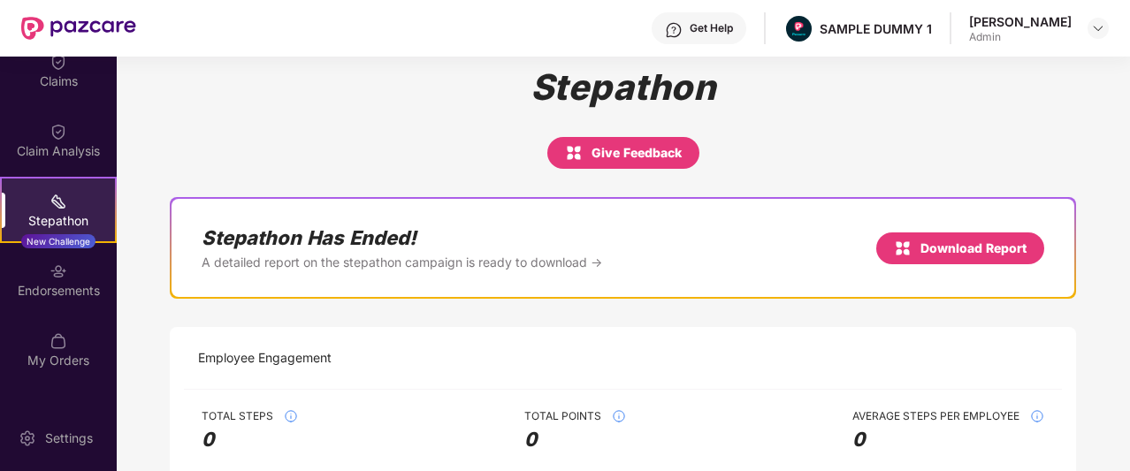
scroll to position [18, 0]
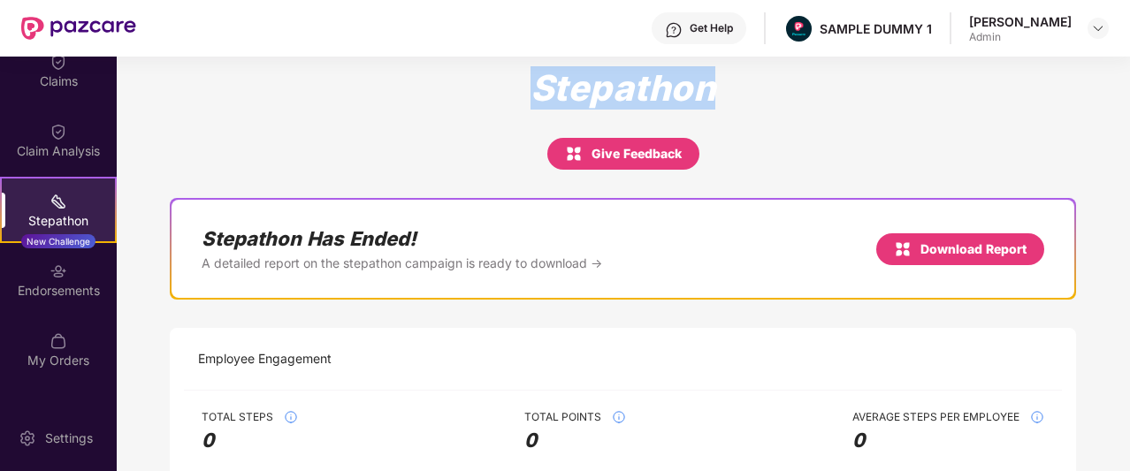
drag, startPoint x: 525, startPoint y: 82, endPoint x: 785, endPoint y: 111, distance: 261.5
click at [785, 111] on div "Stepathon Give Feedback" at bounding box center [623, 118] width 906 height 103
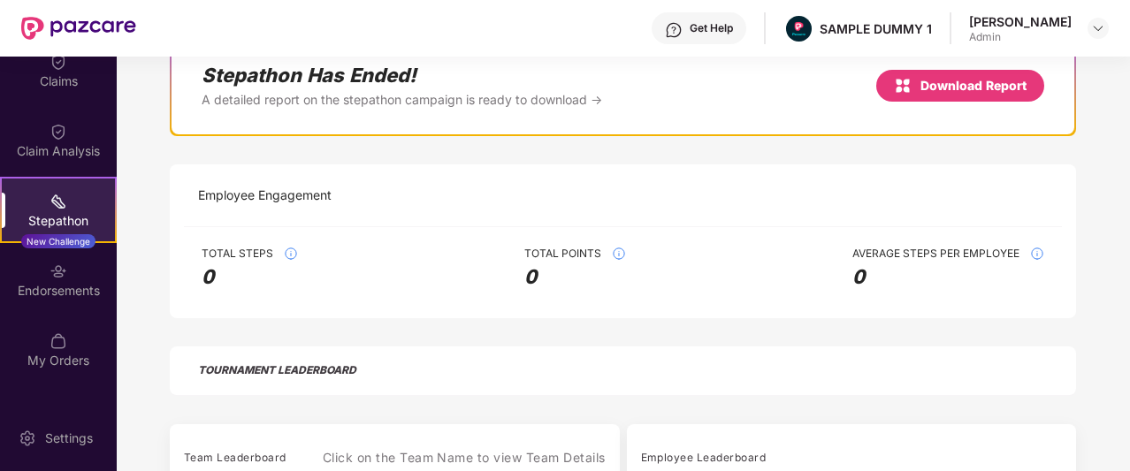
scroll to position [549, 0]
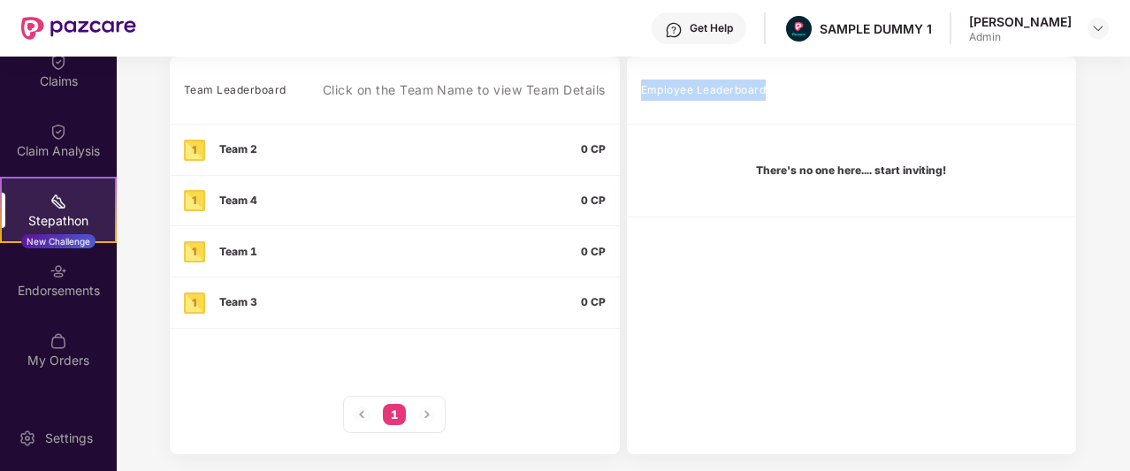
drag, startPoint x: 784, startPoint y: 88, endPoint x: 641, endPoint y: 86, distance: 143.2
click at [641, 86] on div "Employee Leaderboard" at bounding box center [852, 90] width 422 height 42
click at [641, 86] on div "Employee Leaderboard" at bounding box center [704, 90] width 126 height 21
click at [741, 163] on td "There's no one here.... start inviting!" at bounding box center [852, 170] width 450 height 93
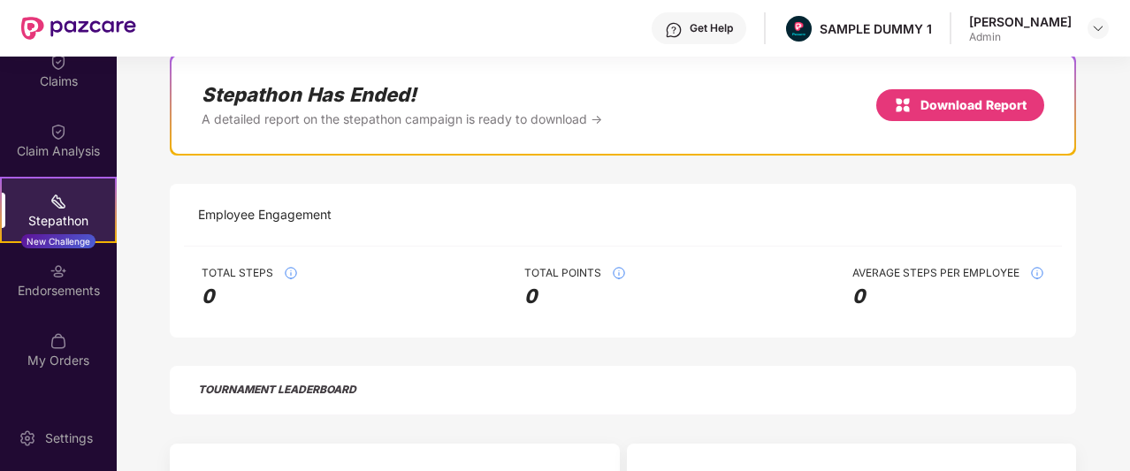
scroll to position [0, 0]
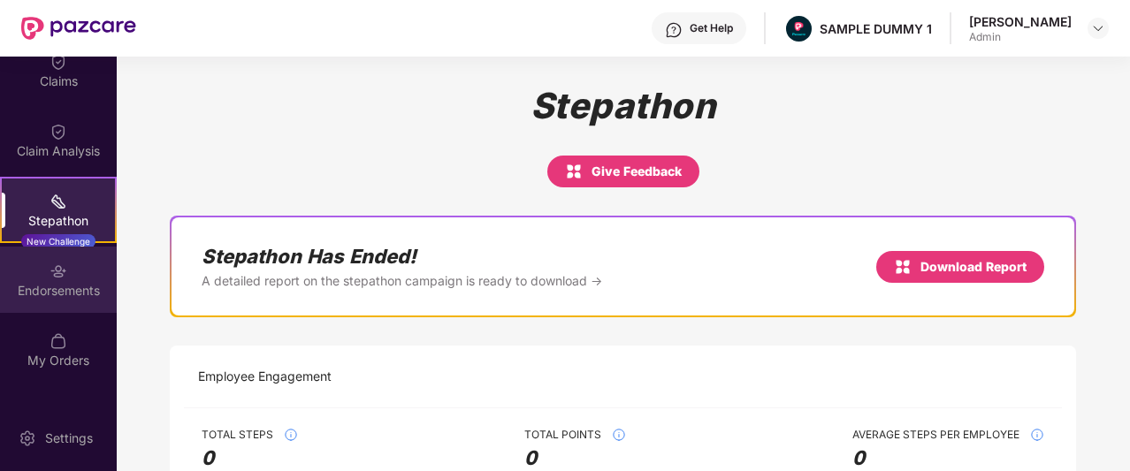
click at [50, 275] on img at bounding box center [59, 272] width 18 height 18
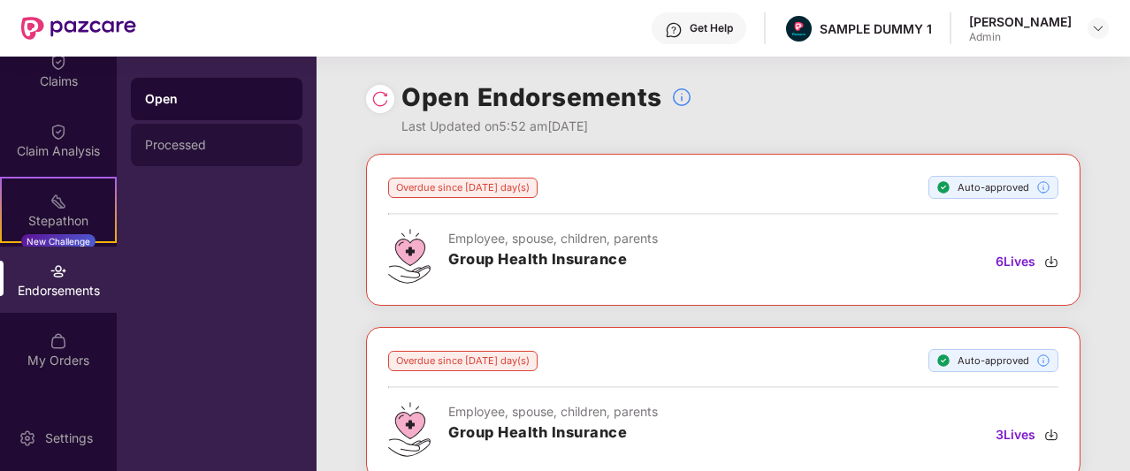
click at [213, 146] on div "Processed" at bounding box center [216, 145] width 143 height 14
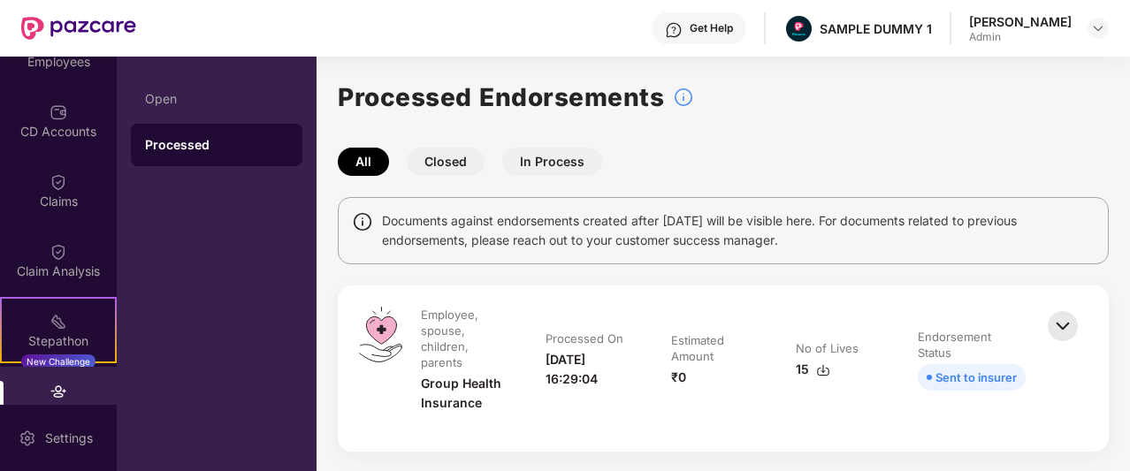
scroll to position [349, 0]
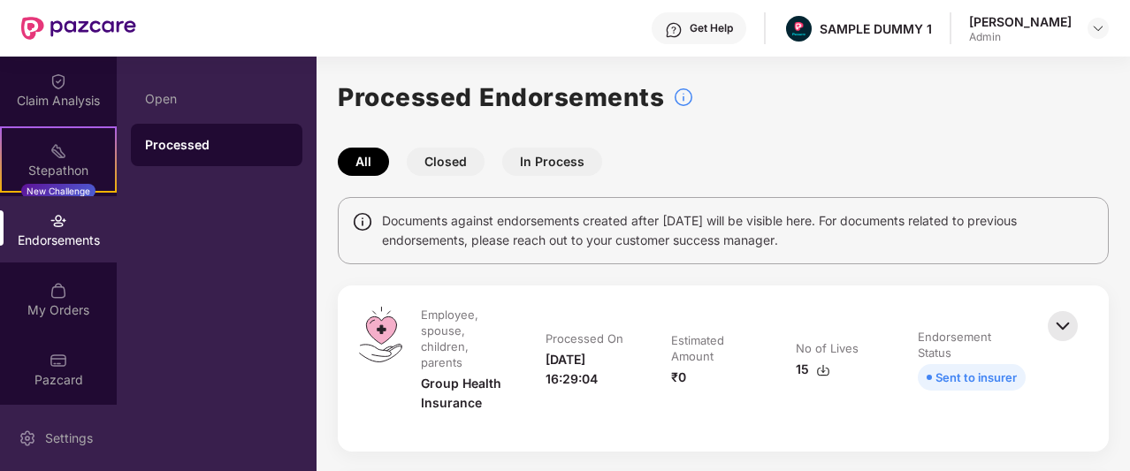
click at [25, 438] on img at bounding box center [28, 439] width 18 height 18
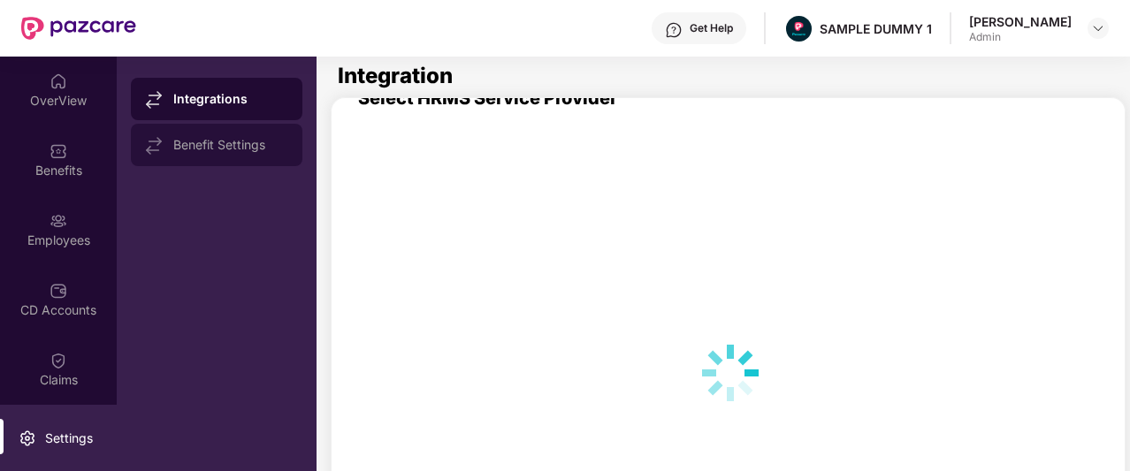
click at [189, 134] on div "Benefit Settings" at bounding box center [217, 145] width 172 height 42
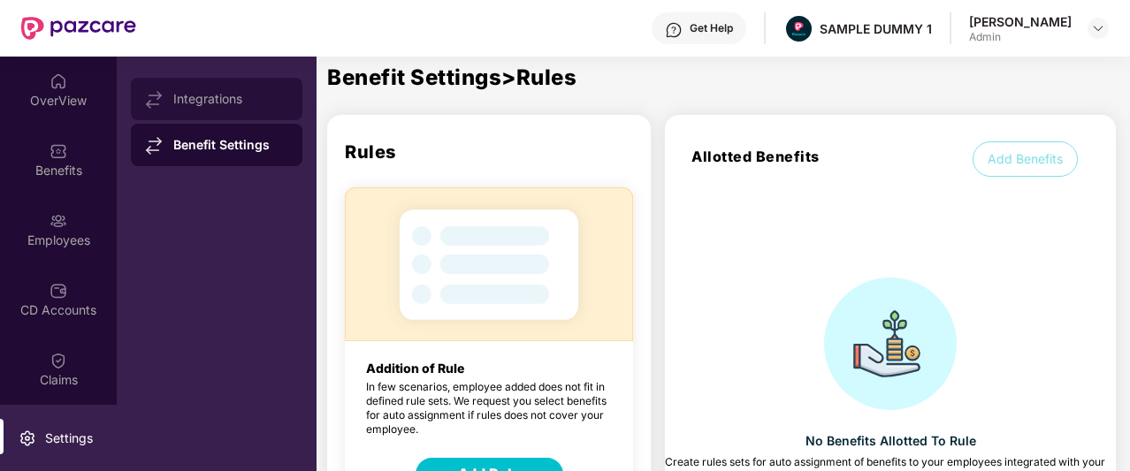
click at [209, 92] on div "Integrations" at bounding box center [230, 99] width 115 height 14
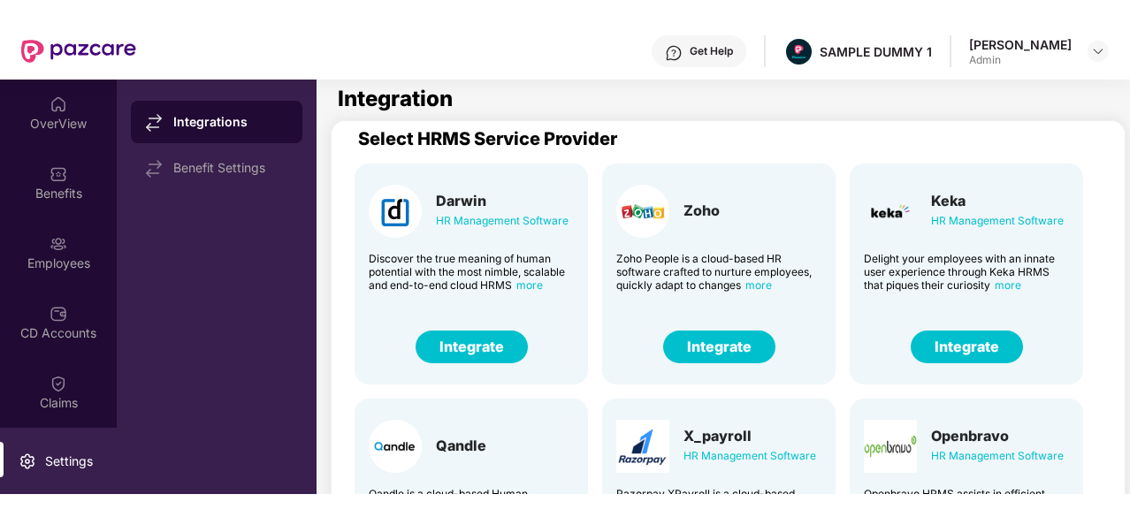
scroll to position [7, 0]
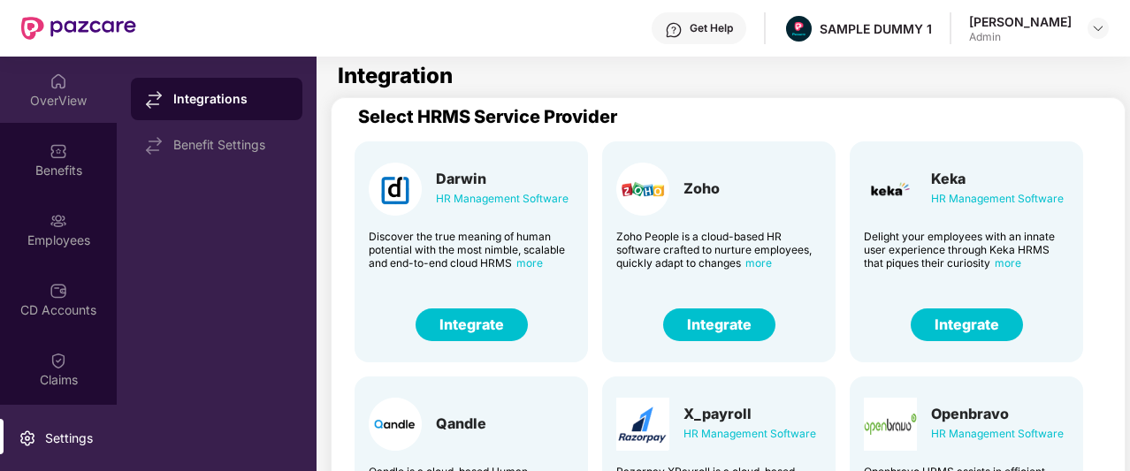
click at [12, 98] on div "OverView" at bounding box center [58, 101] width 117 height 18
